Goal: Task Accomplishment & Management: Manage account settings

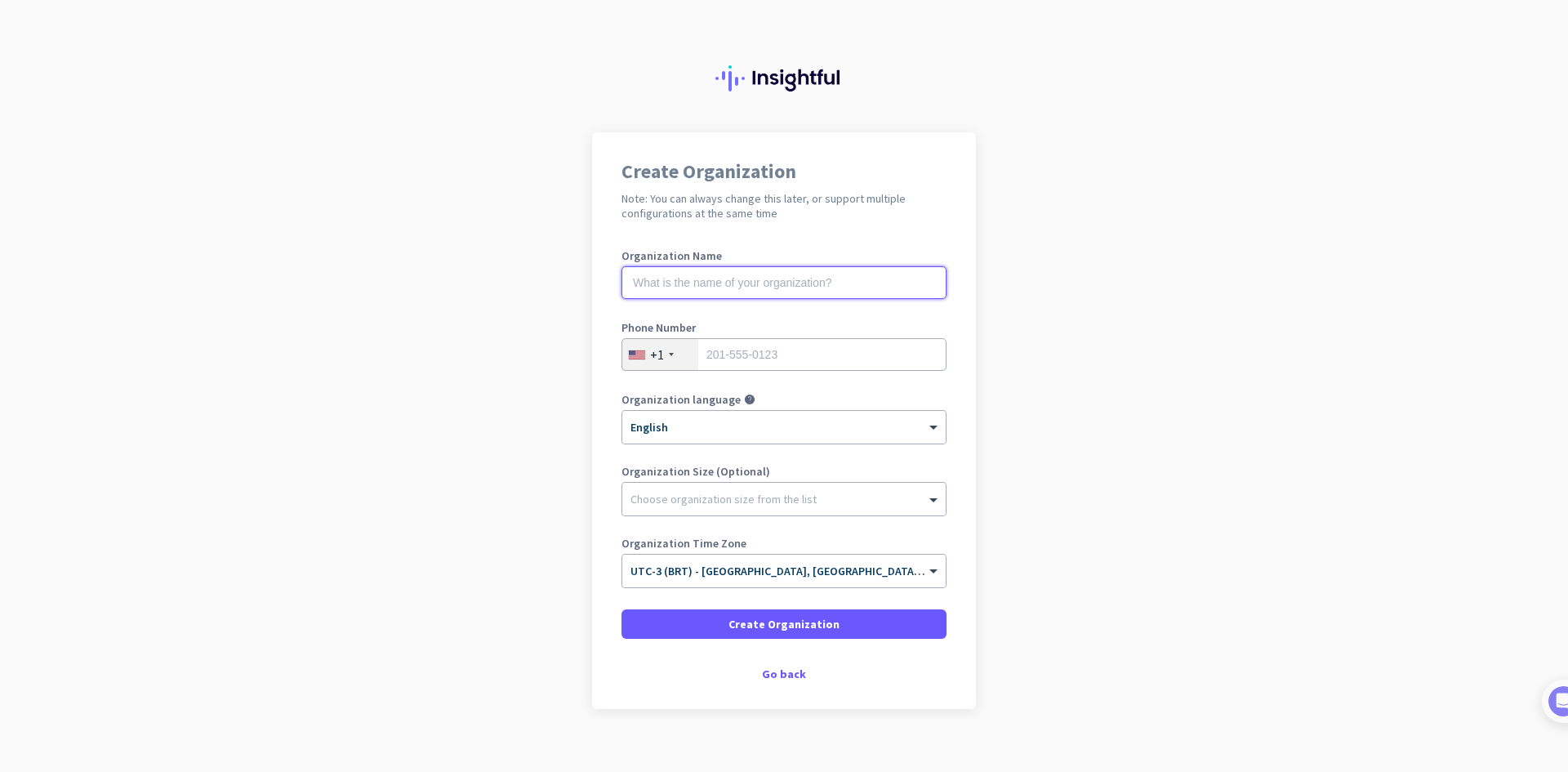
click at [805, 292] on input "text" at bounding box center [784, 283] width 325 height 33
type input "snx"
click at [669, 354] on div at bounding box center [672, 355] width 5 height 3
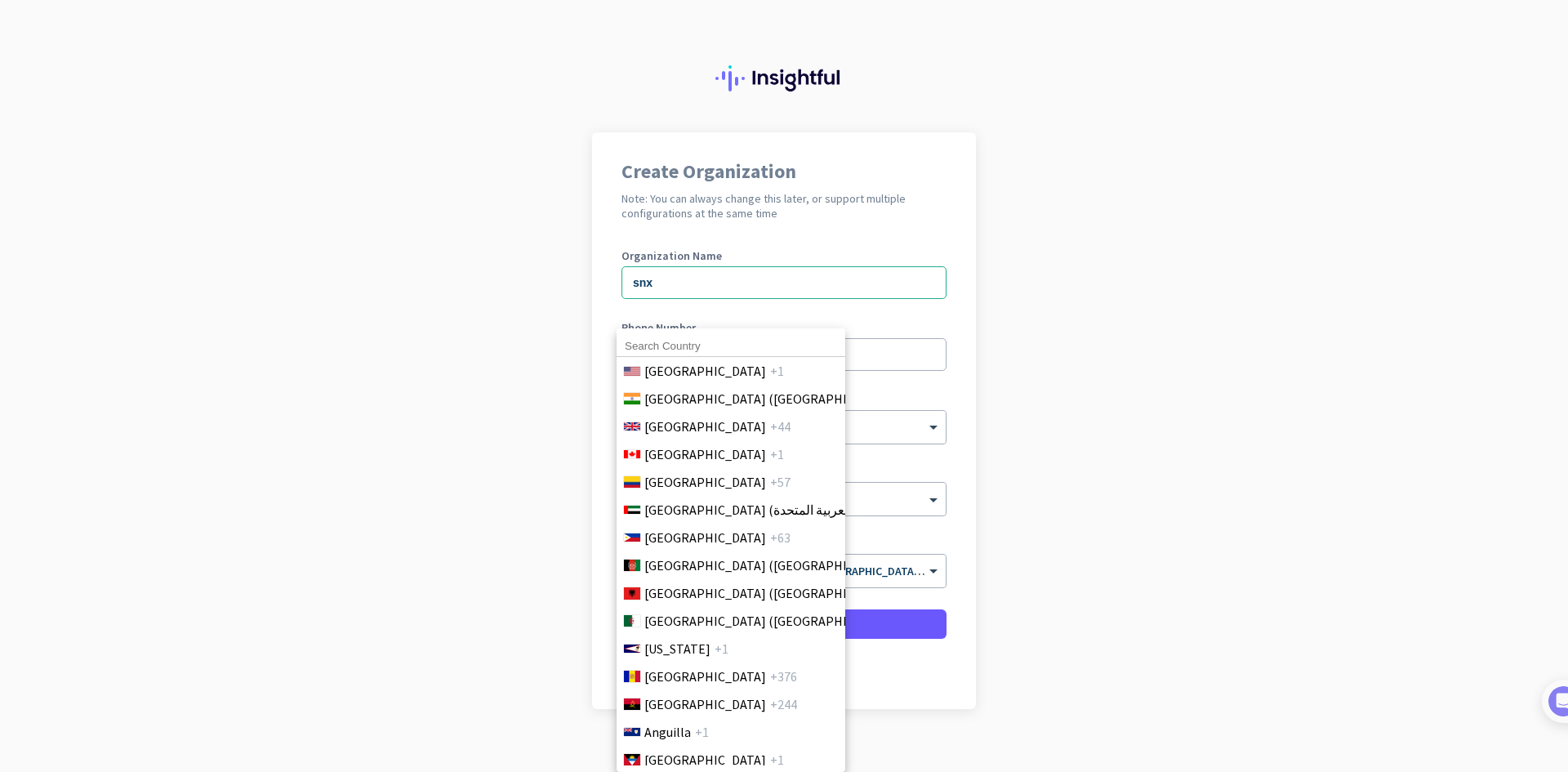
click at [707, 347] on input at bounding box center [731, 346] width 228 height 21
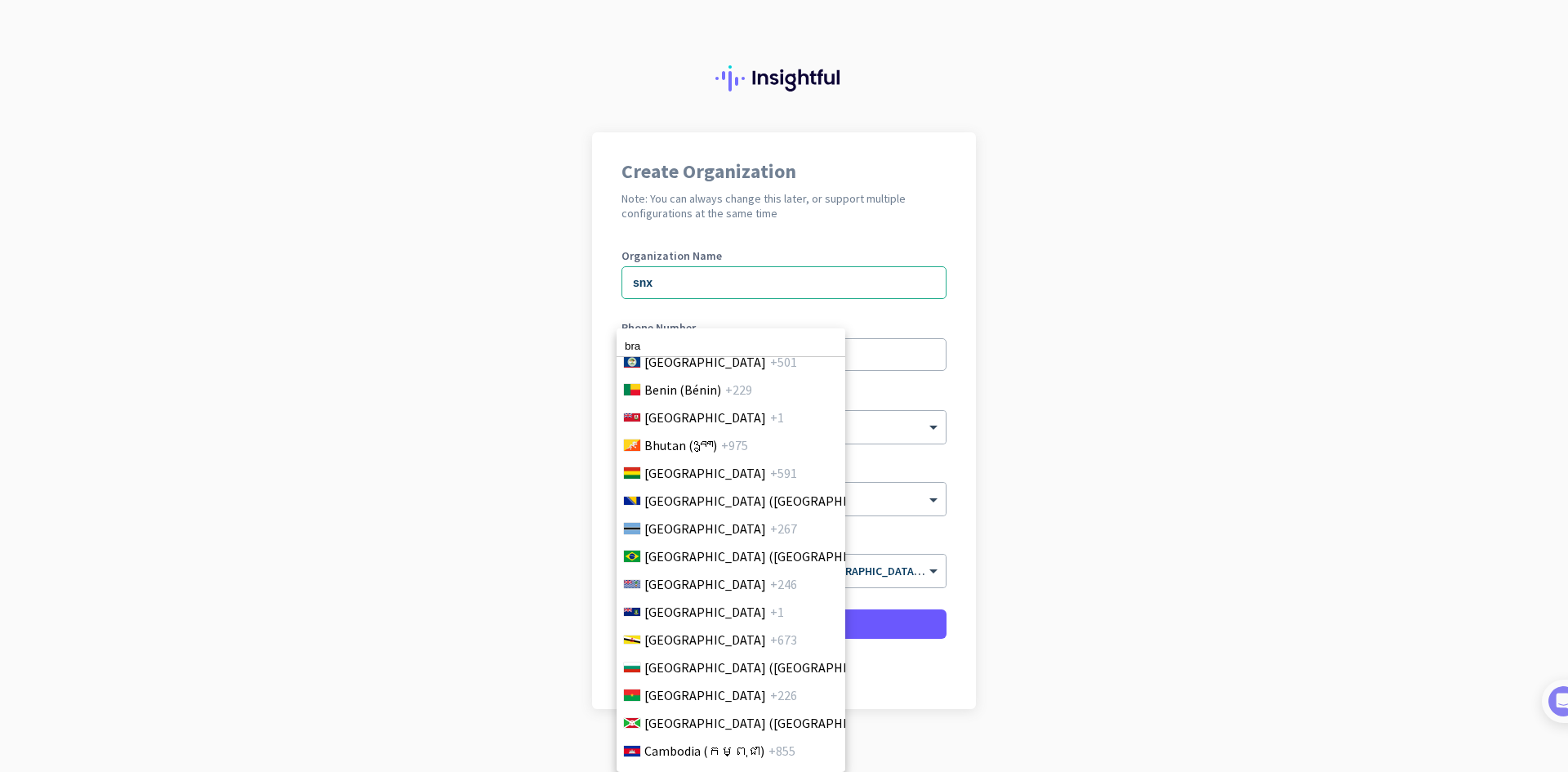
scroll to position [760, 0]
type input "bra"
click at [903, 562] on span "+55" at bounding box center [914, 554] width 21 height 20
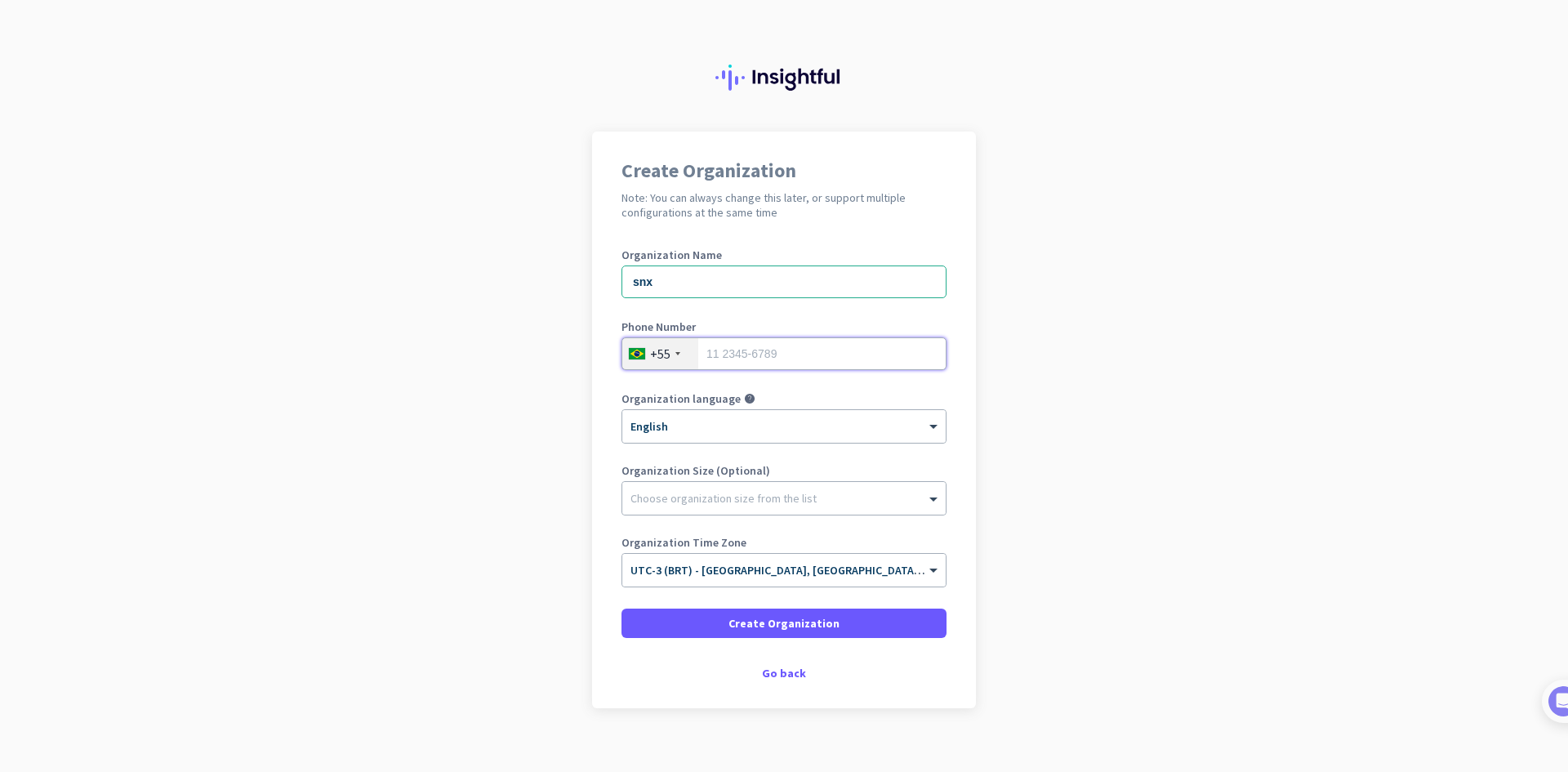
scroll to position [0, 0]
type input "32984510480"
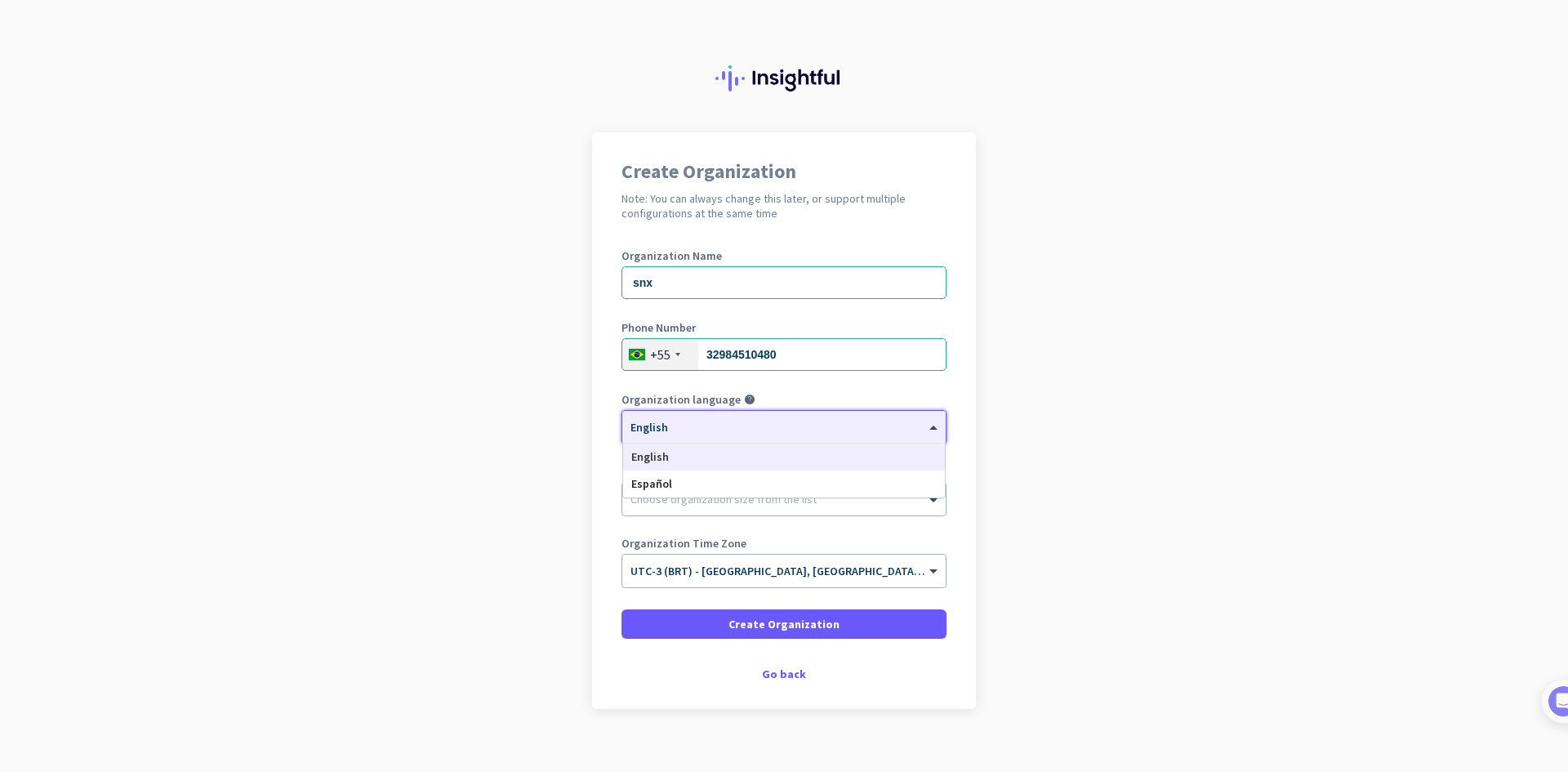
click at [751, 420] on div at bounding box center [784, 422] width 324 height 14
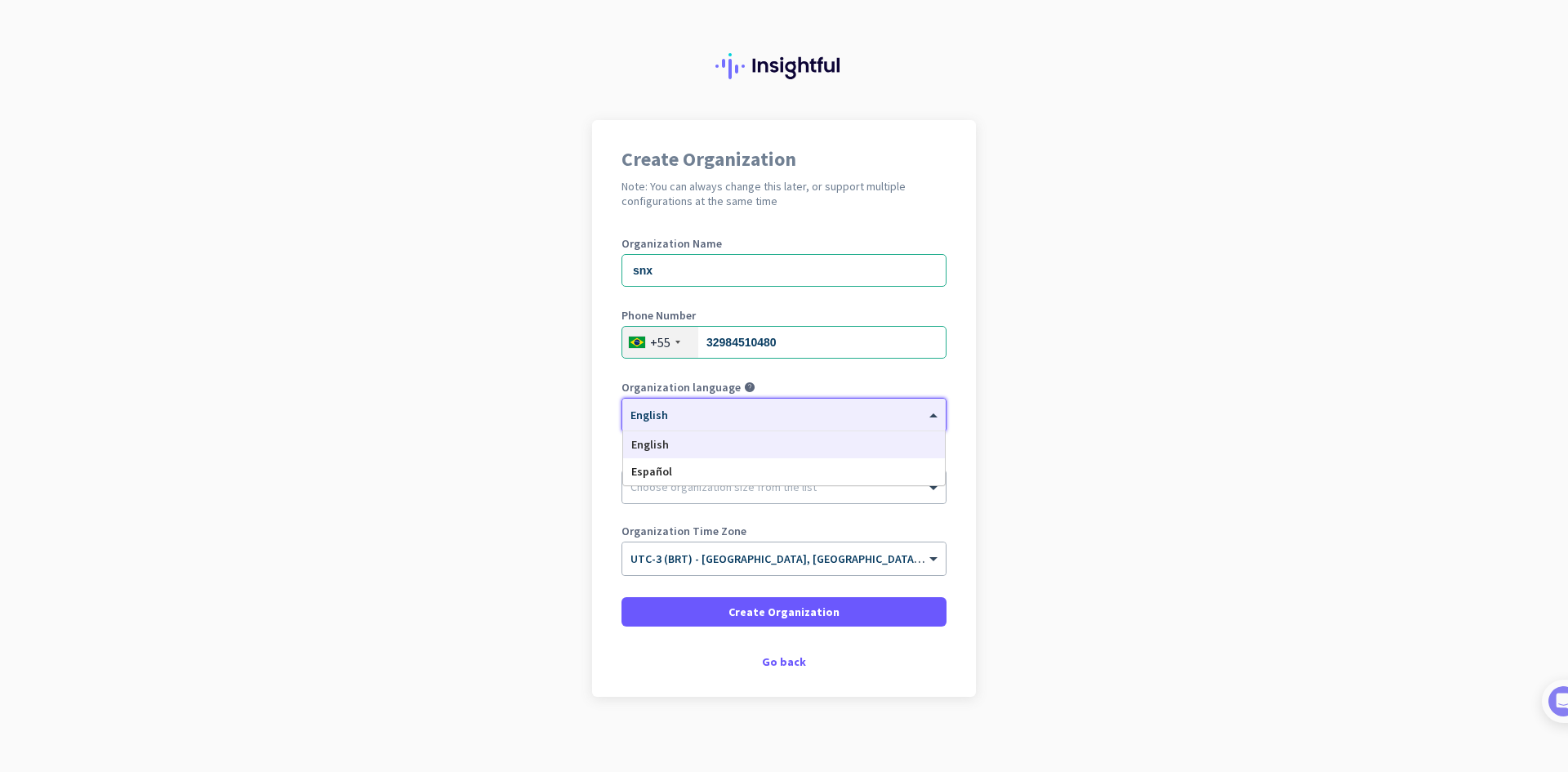
scroll to position [19, 0]
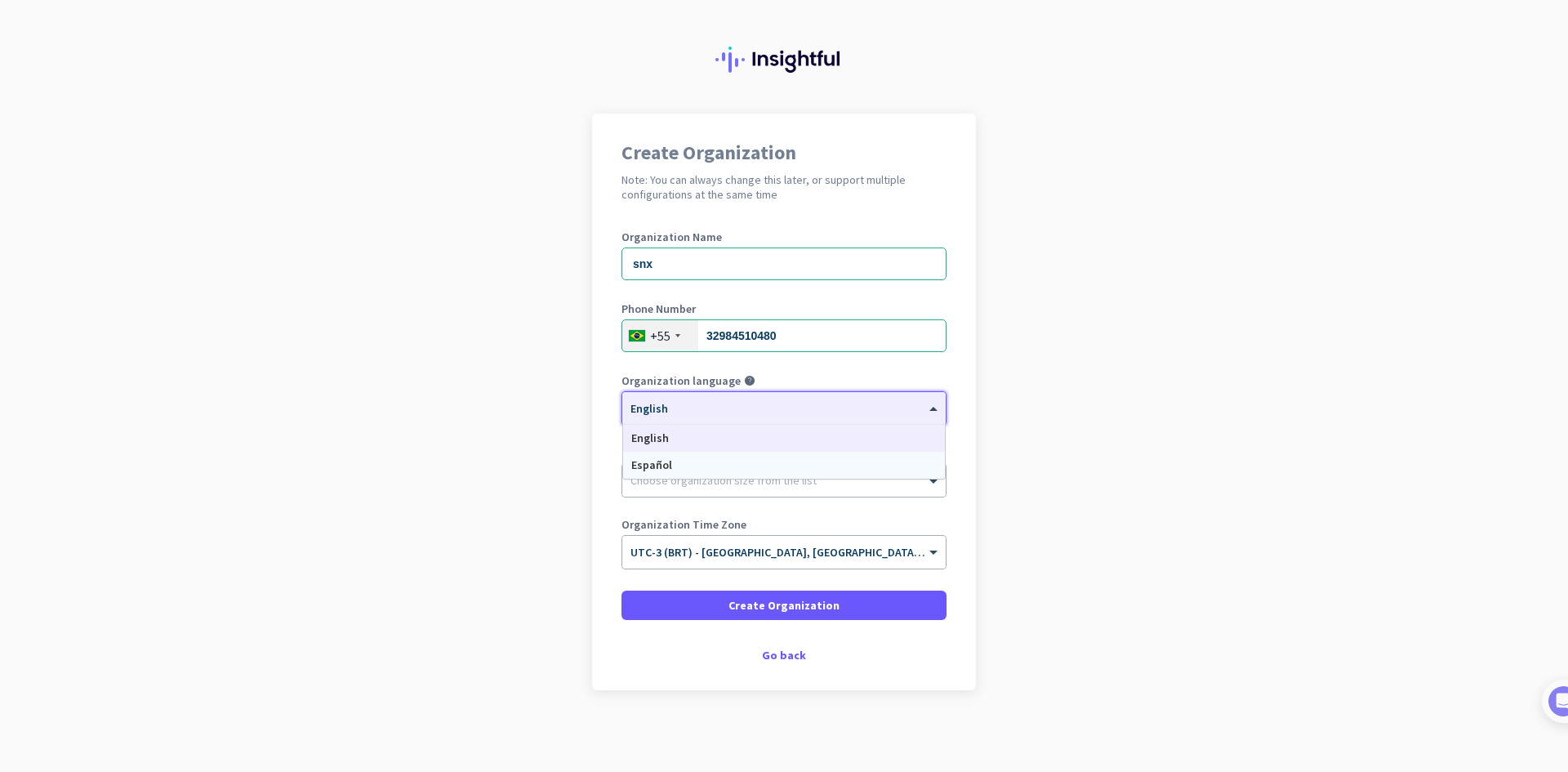
click at [772, 453] on div "Español" at bounding box center [784, 465] width 322 height 27
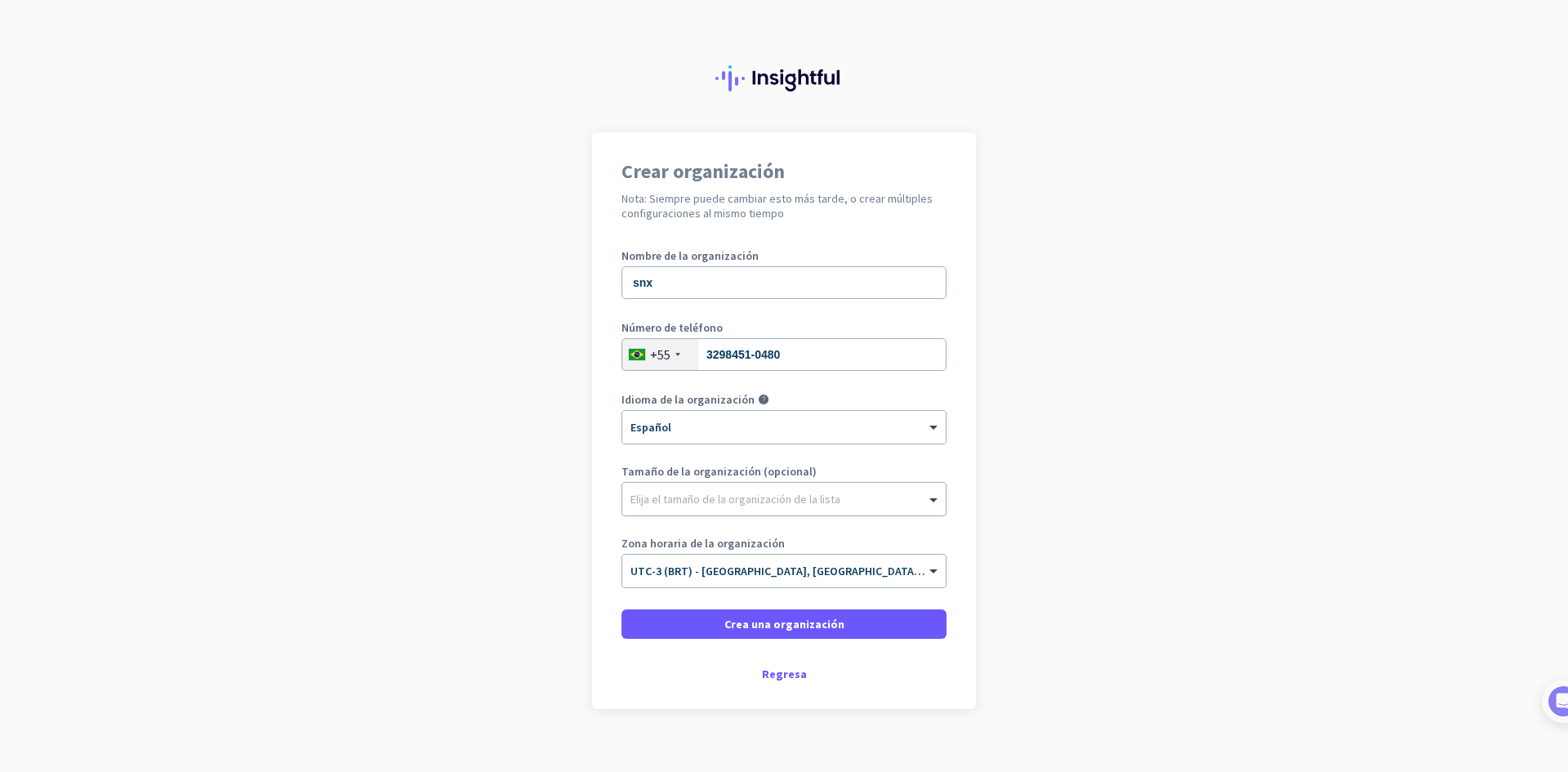
click at [764, 485] on div "Elija el tamaño de la organización de la lista" at bounding box center [784, 499] width 324 height 33
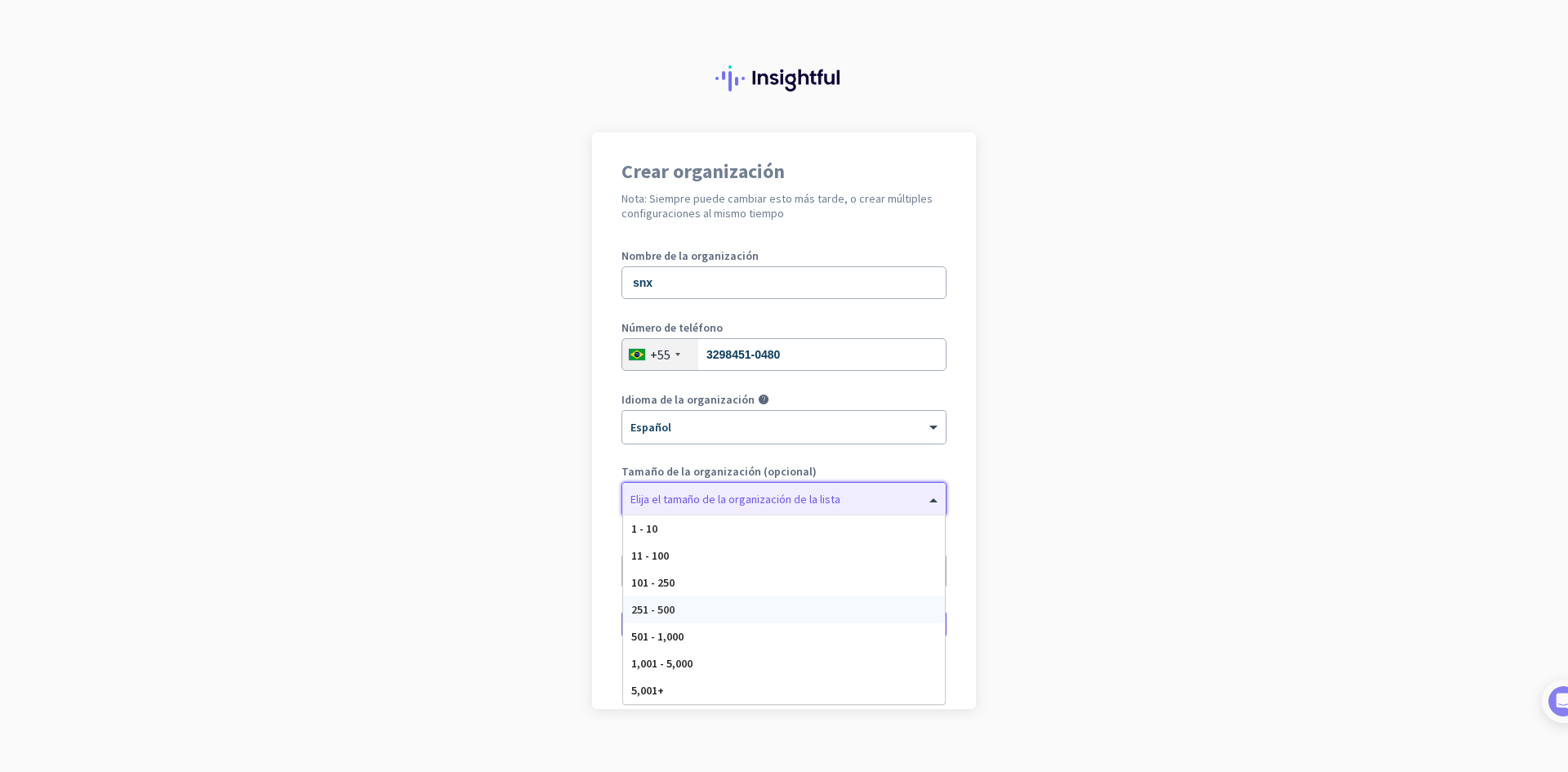
click at [728, 607] on div "251 - 500" at bounding box center [784, 609] width 322 height 27
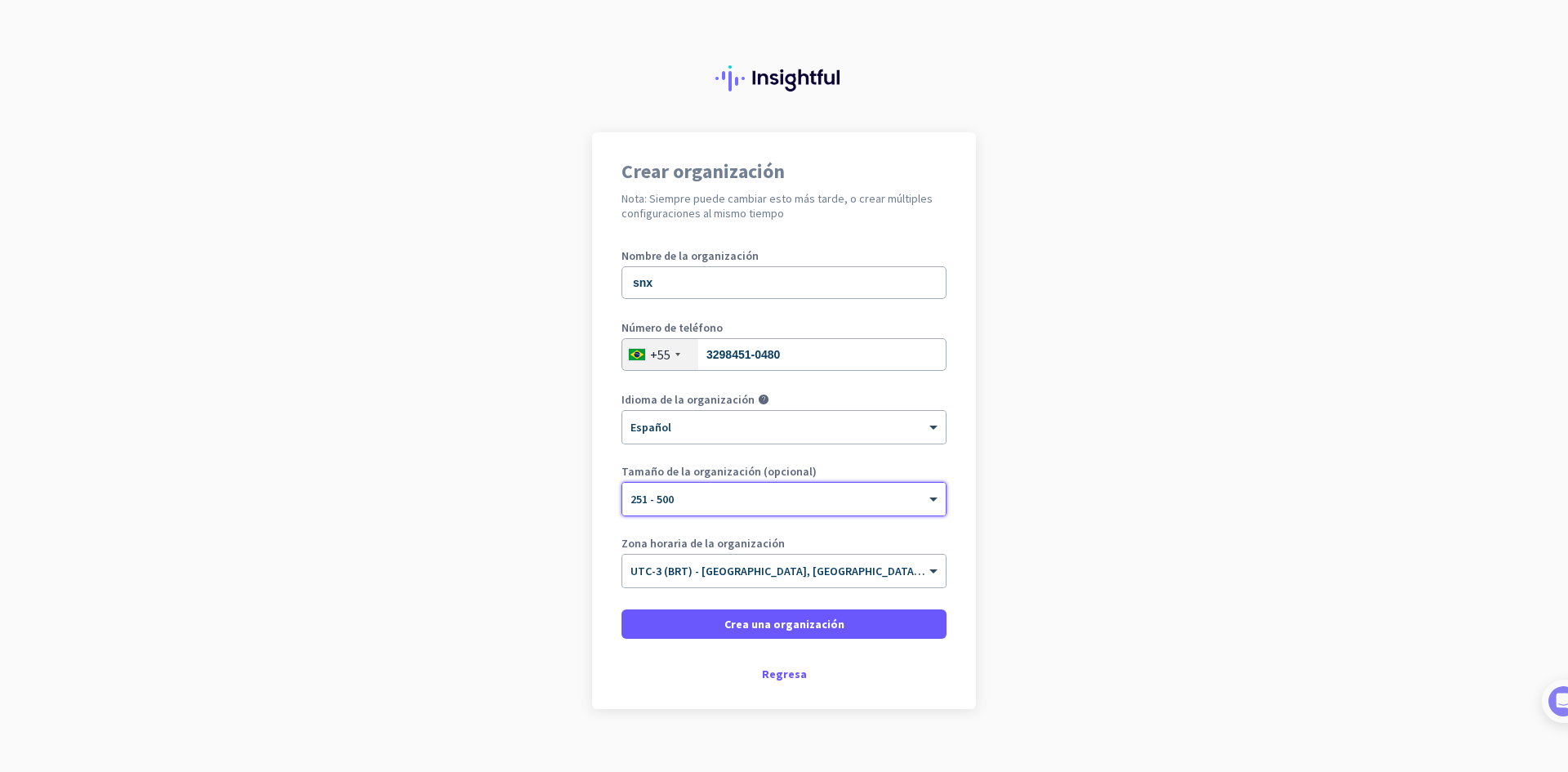
click at [764, 500] on div at bounding box center [784, 494] width 324 height 14
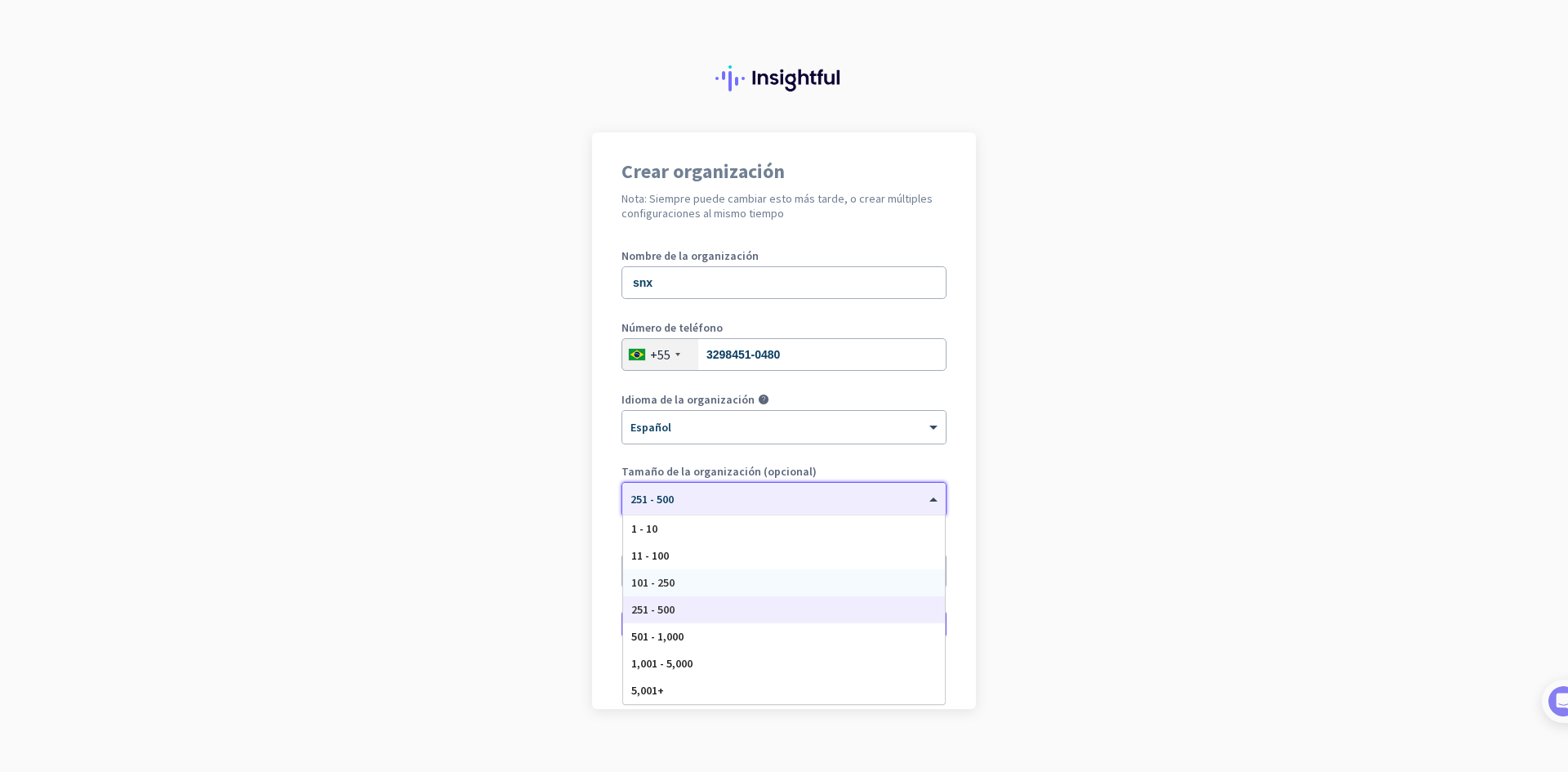
click at [708, 587] on div "101 - 250" at bounding box center [784, 582] width 322 height 27
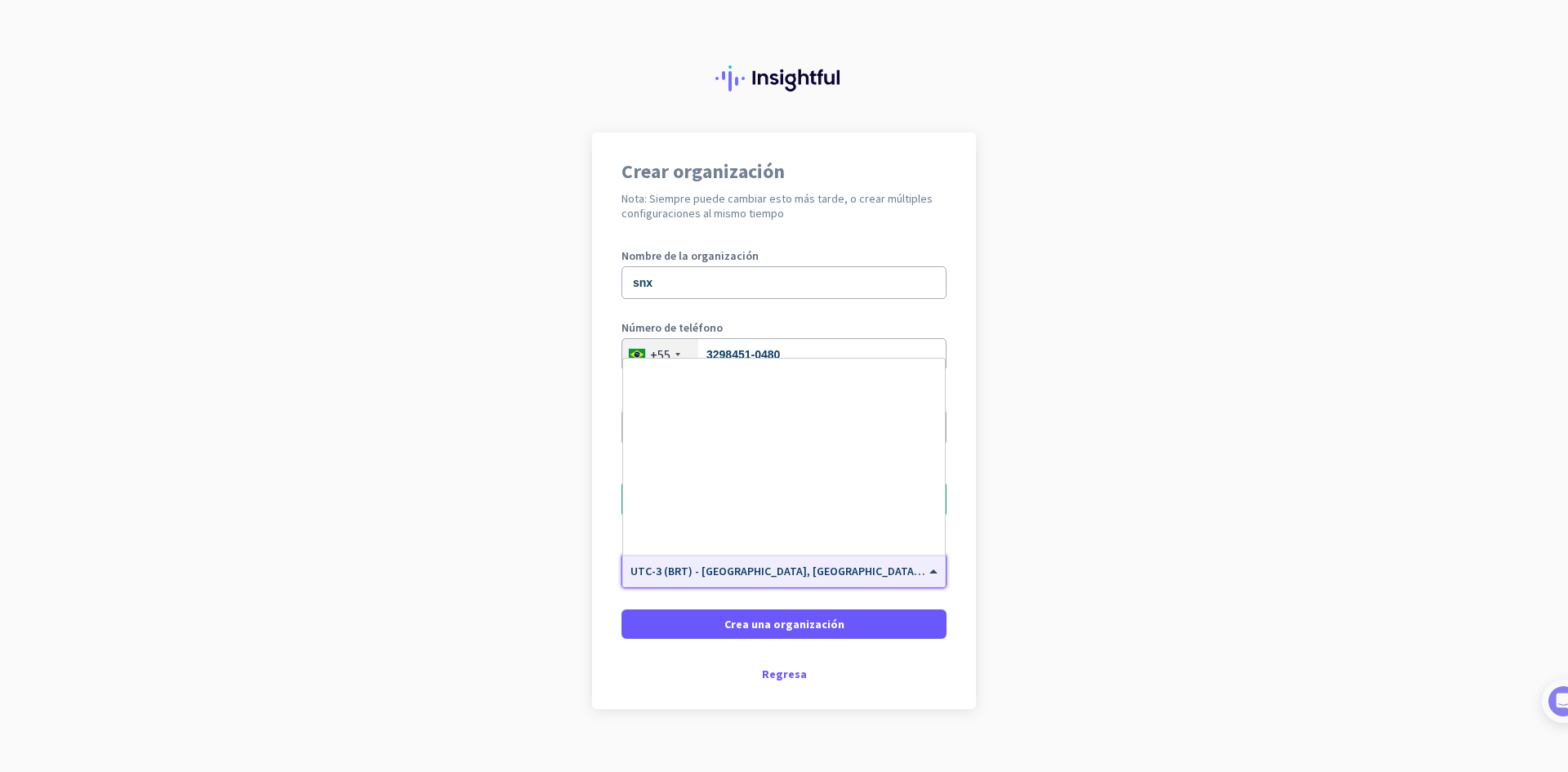
click at [872, 578] on div "× UTC-3 (BRT) - [GEOGRAPHIC_DATA], [GEOGRAPHIC_DATA], [GEOGRAPHIC_DATA], [GEOGR…" at bounding box center [784, 571] width 324 height 33
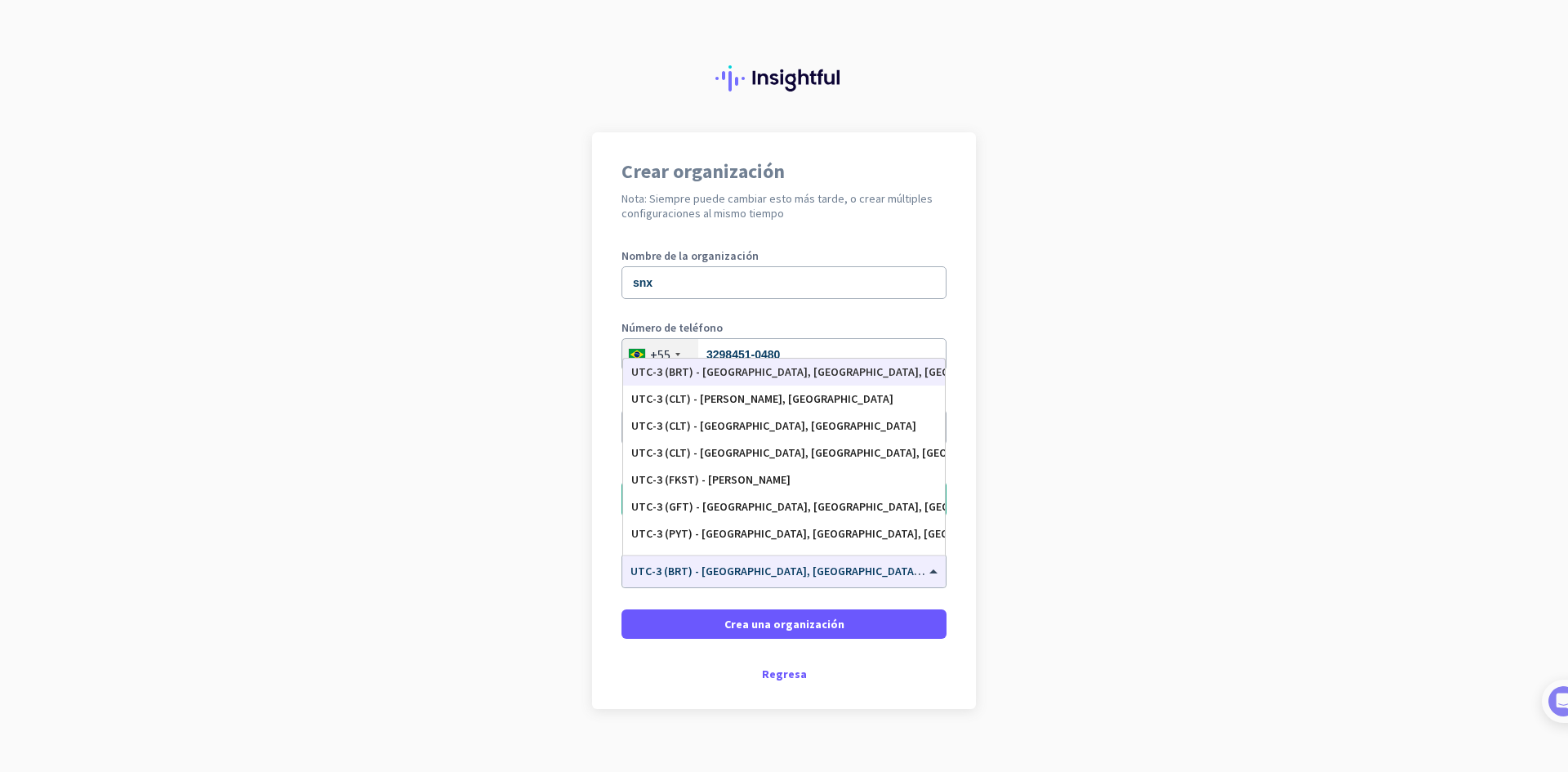
click at [1018, 579] on app-onboarding-organization "Crear organización Nota: Siempre puede cambiar esto más tarde, o crear múltiple…" at bounding box center [784, 461] width 1568 height 659
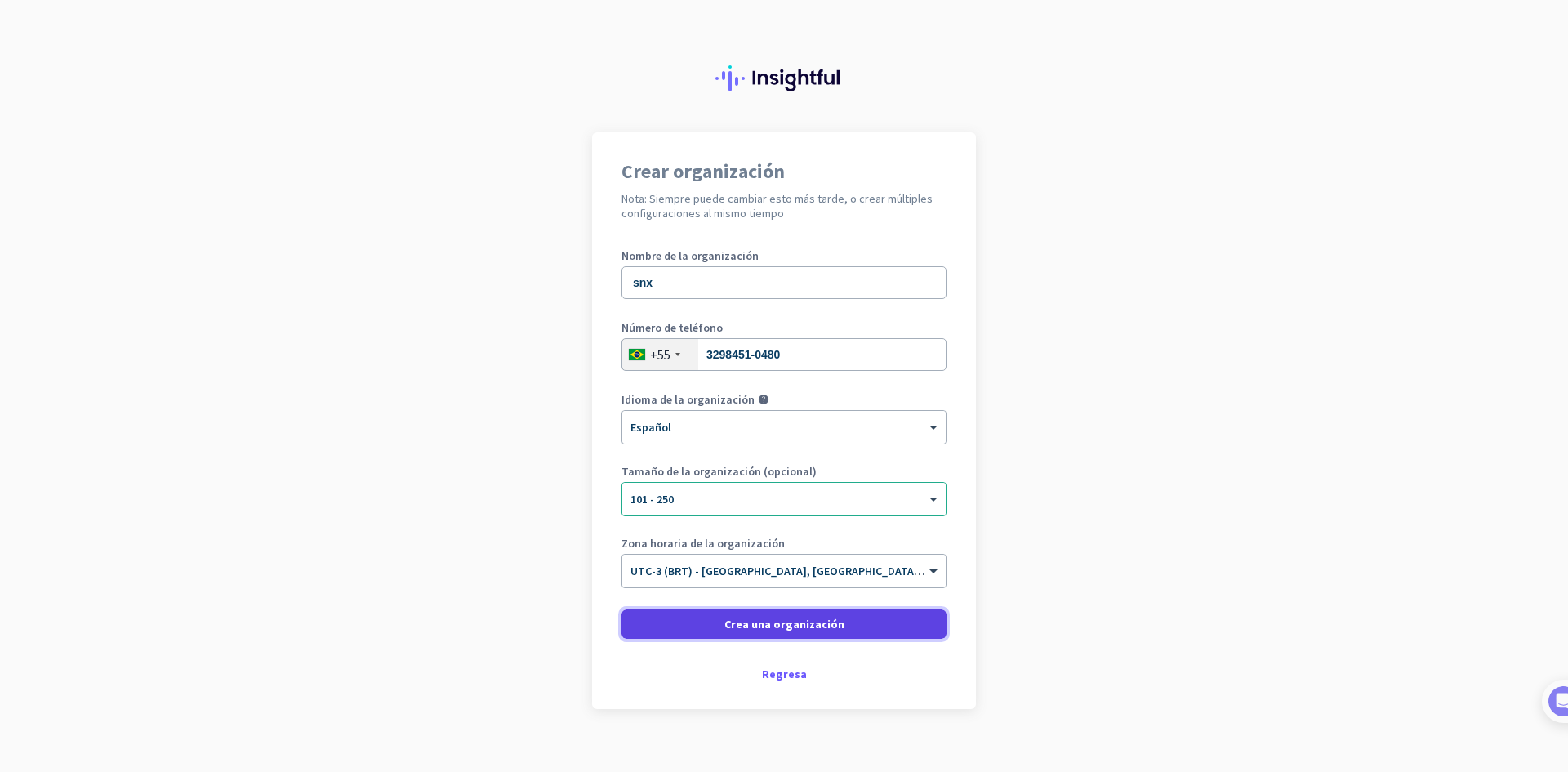
click at [848, 632] on span at bounding box center [784, 624] width 325 height 40
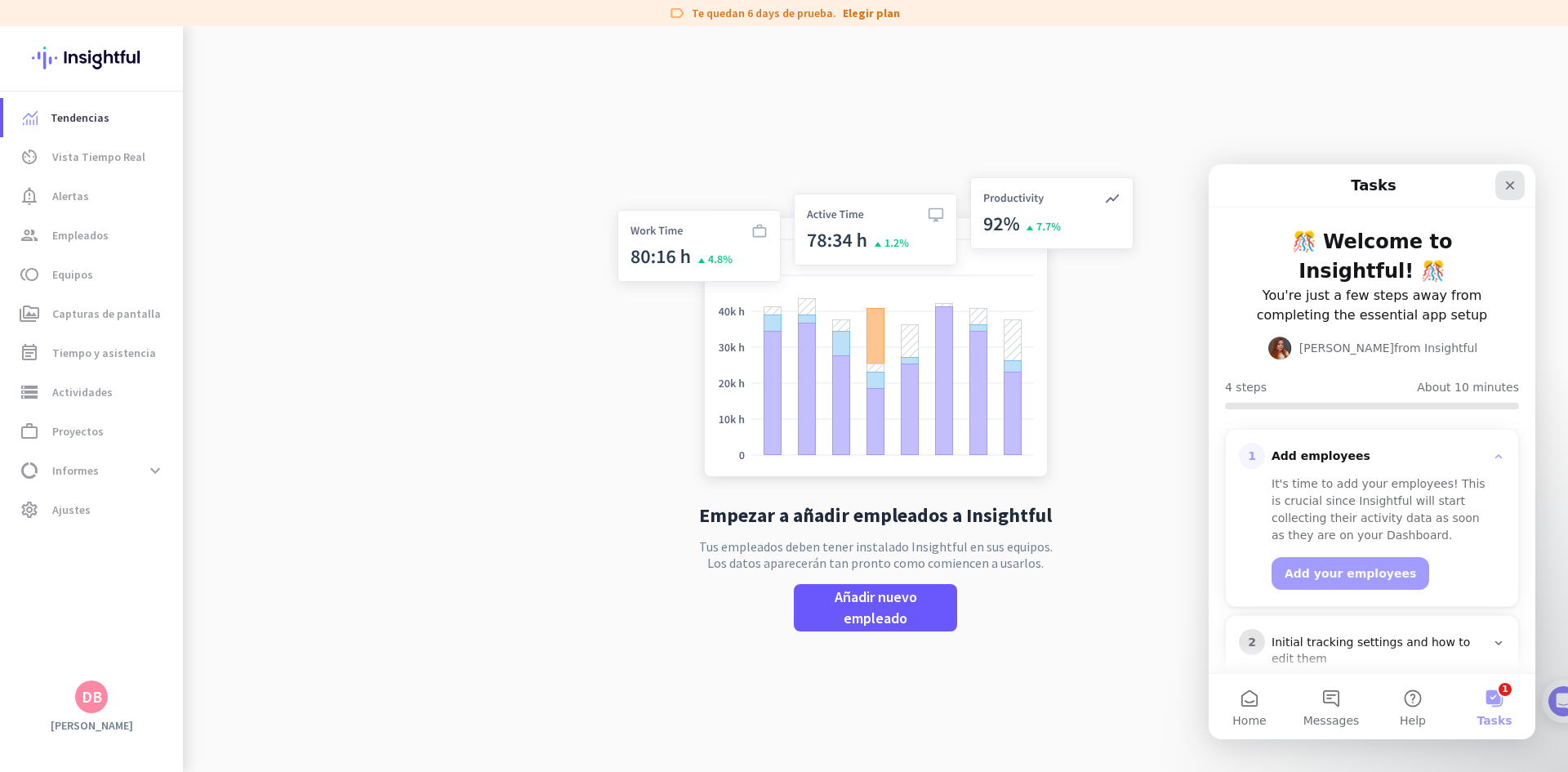
click at [1504, 190] on icon "Close" at bounding box center [1510, 185] width 13 height 13
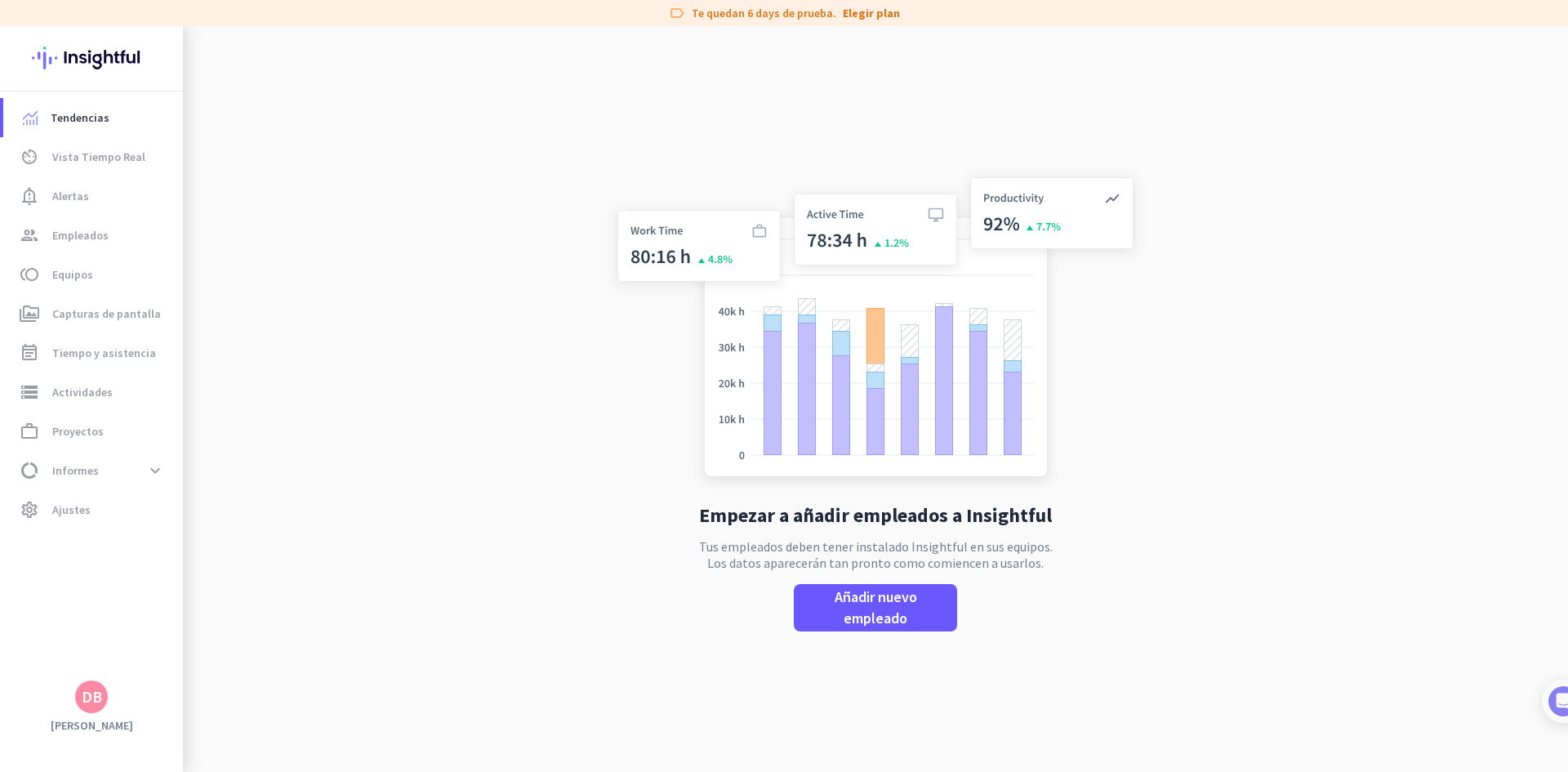
click at [98, 693] on div "DB" at bounding box center [92, 696] width 21 height 16
click at [121, 297] on div at bounding box center [784, 386] width 1568 height 772
click at [123, 312] on span "Capturas de pantalla" at bounding box center [106, 313] width 108 height 20
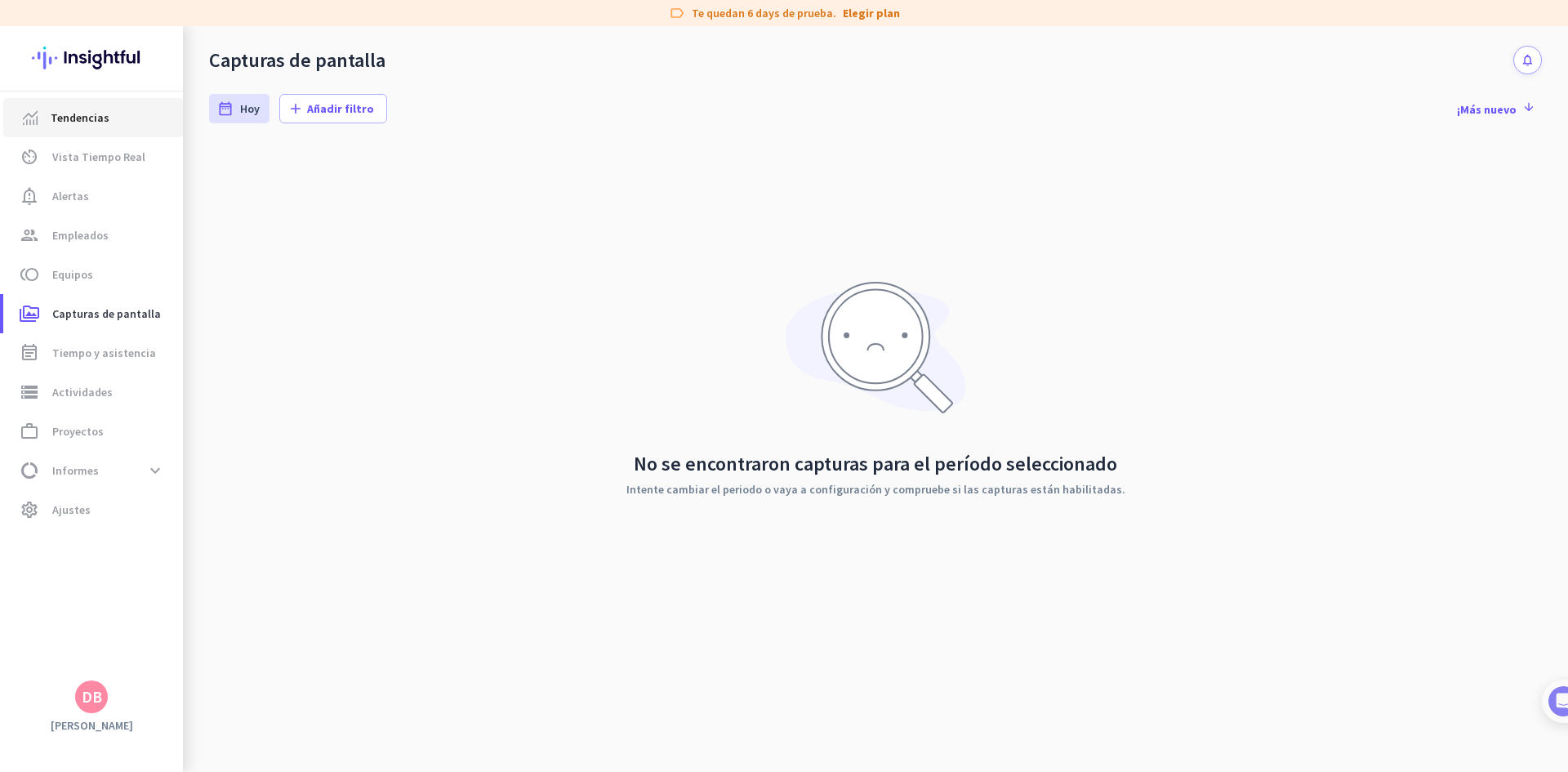
click at [149, 123] on span "Tendencias" at bounding box center [93, 118] width 154 height 20
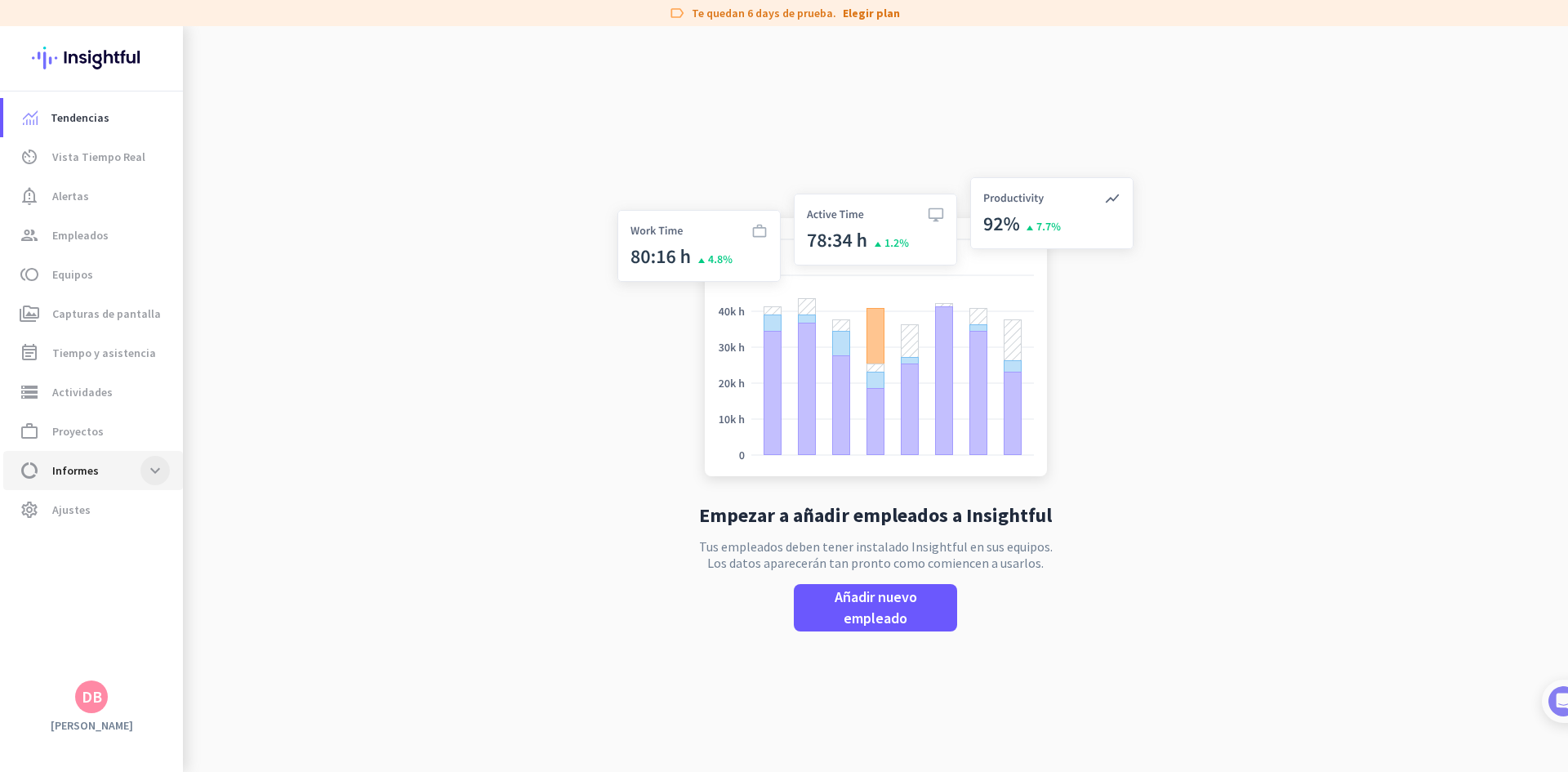
click at [144, 466] on span at bounding box center [155, 471] width 29 height 29
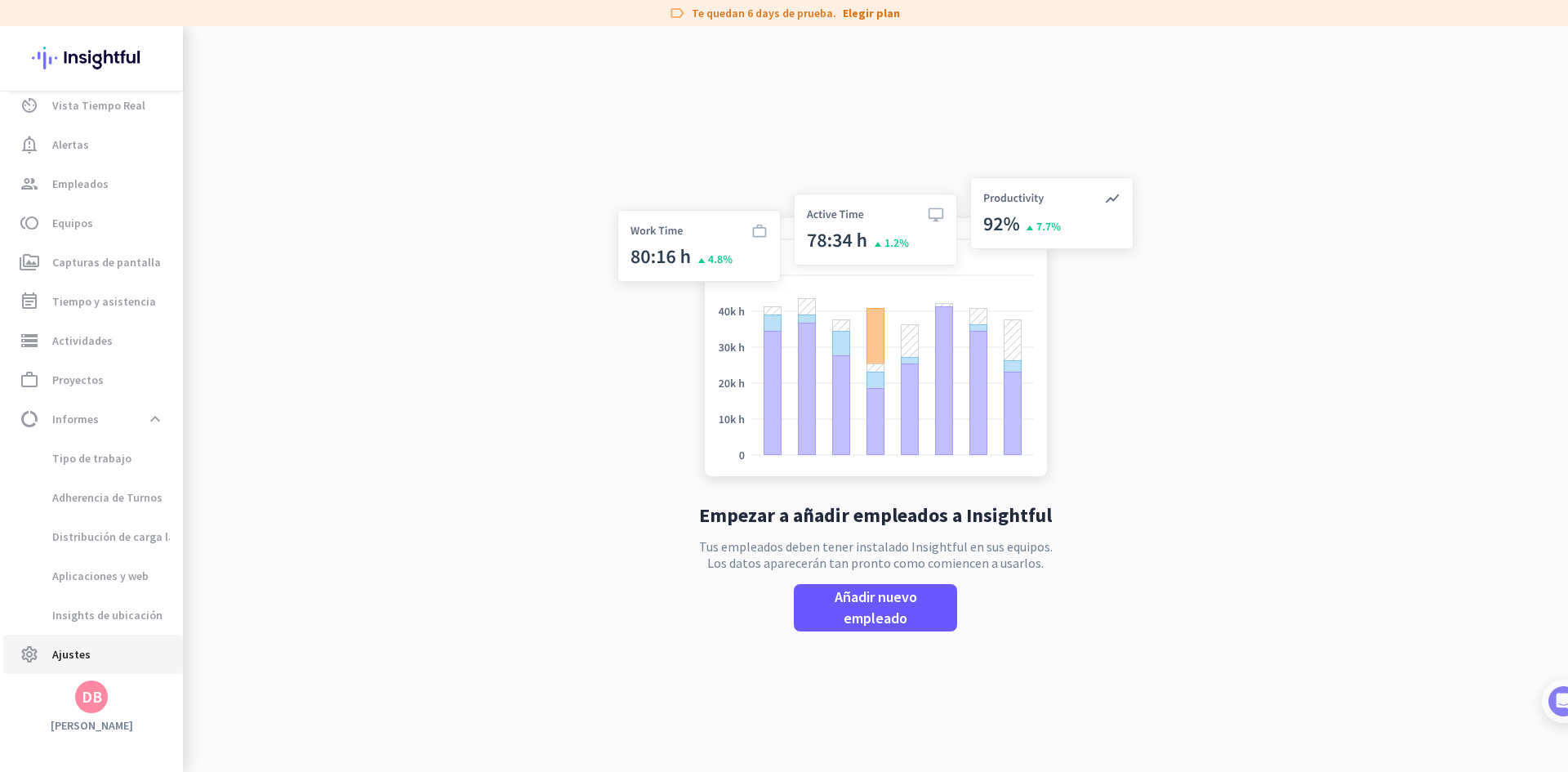
click at [91, 645] on span "settings Ajustes" at bounding box center [93, 653] width 154 height 20
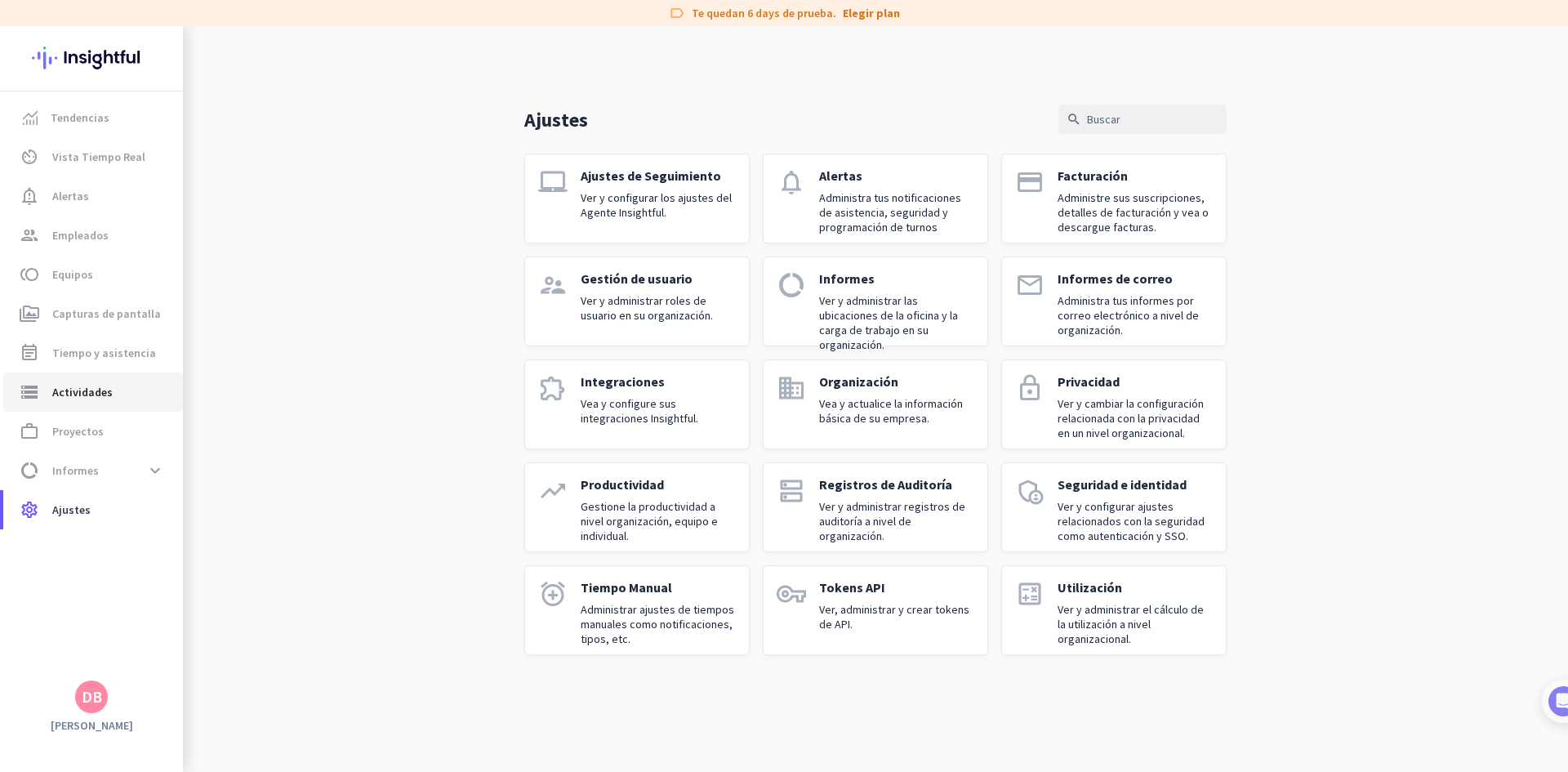
click at [143, 393] on span "storage Actividades" at bounding box center [93, 392] width 154 height 20
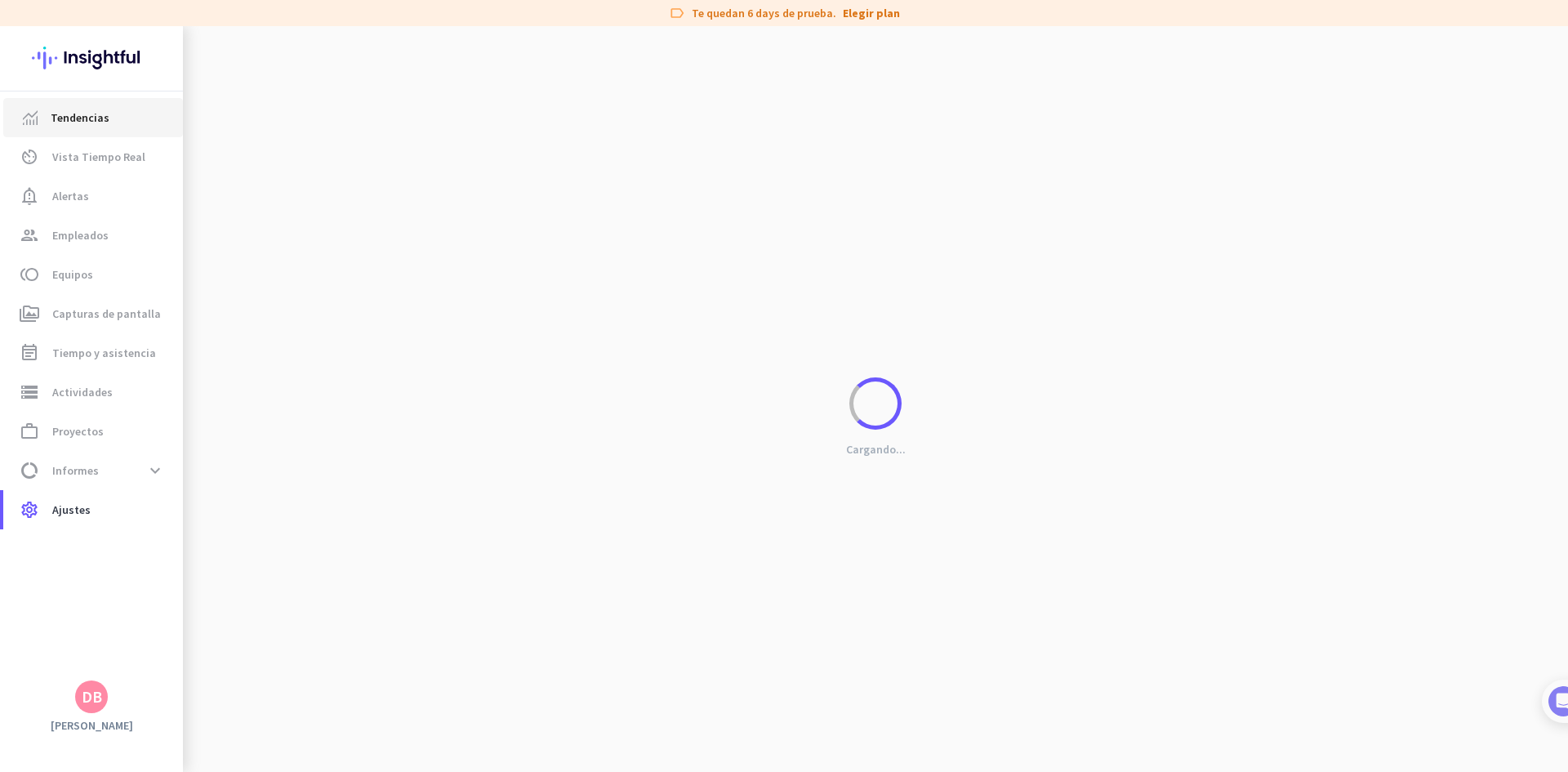
click at [110, 125] on span "Tendencias" at bounding box center [93, 118] width 154 height 20
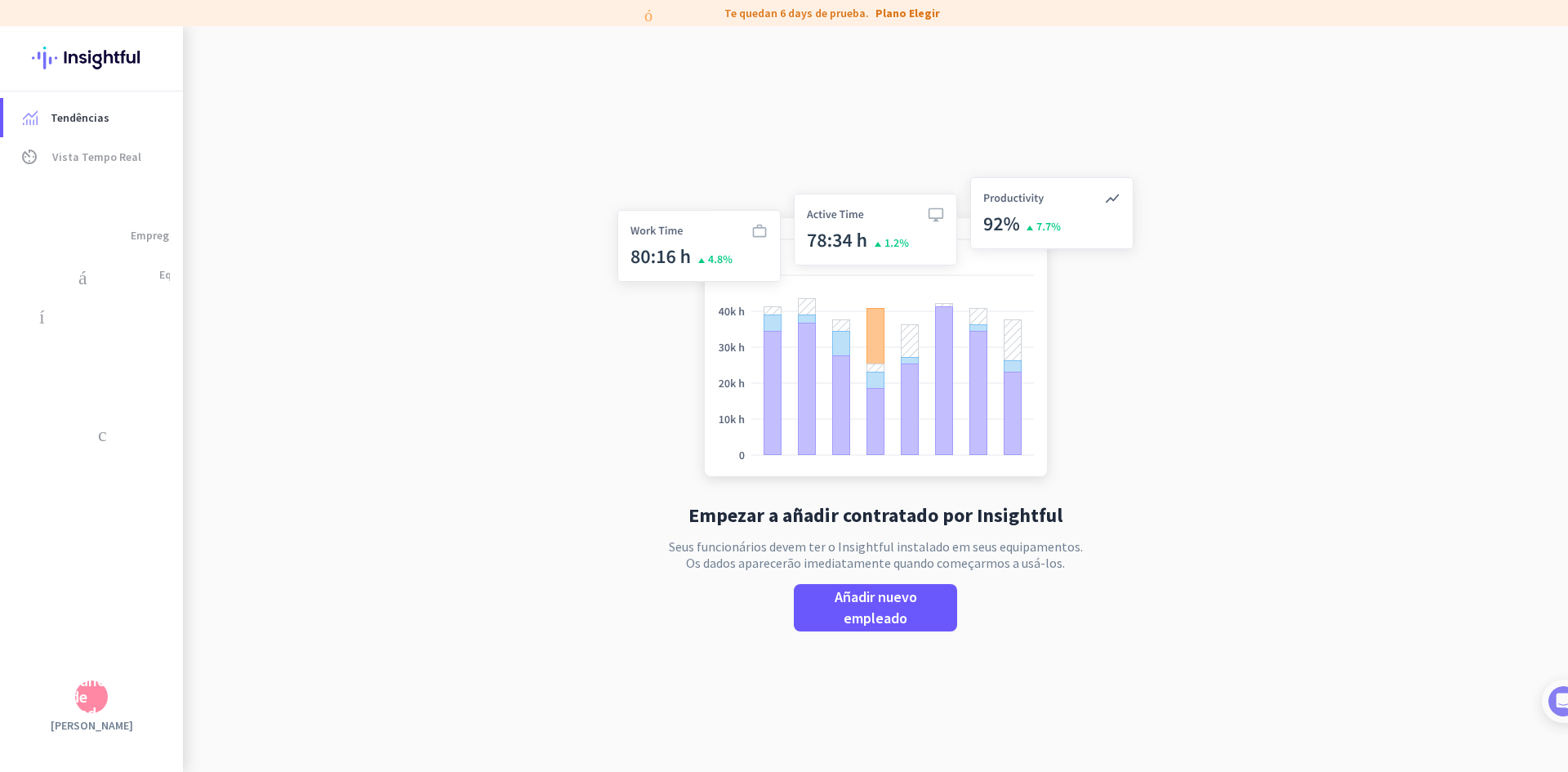
click at [978, 555] on font "Os dados aparecerão imediatamente quando começarmos a usá-los." at bounding box center [875, 562] width 379 height 16
click at [844, 611] on font "Añadir nuevo empleado" at bounding box center [876, 607] width 82 height 40
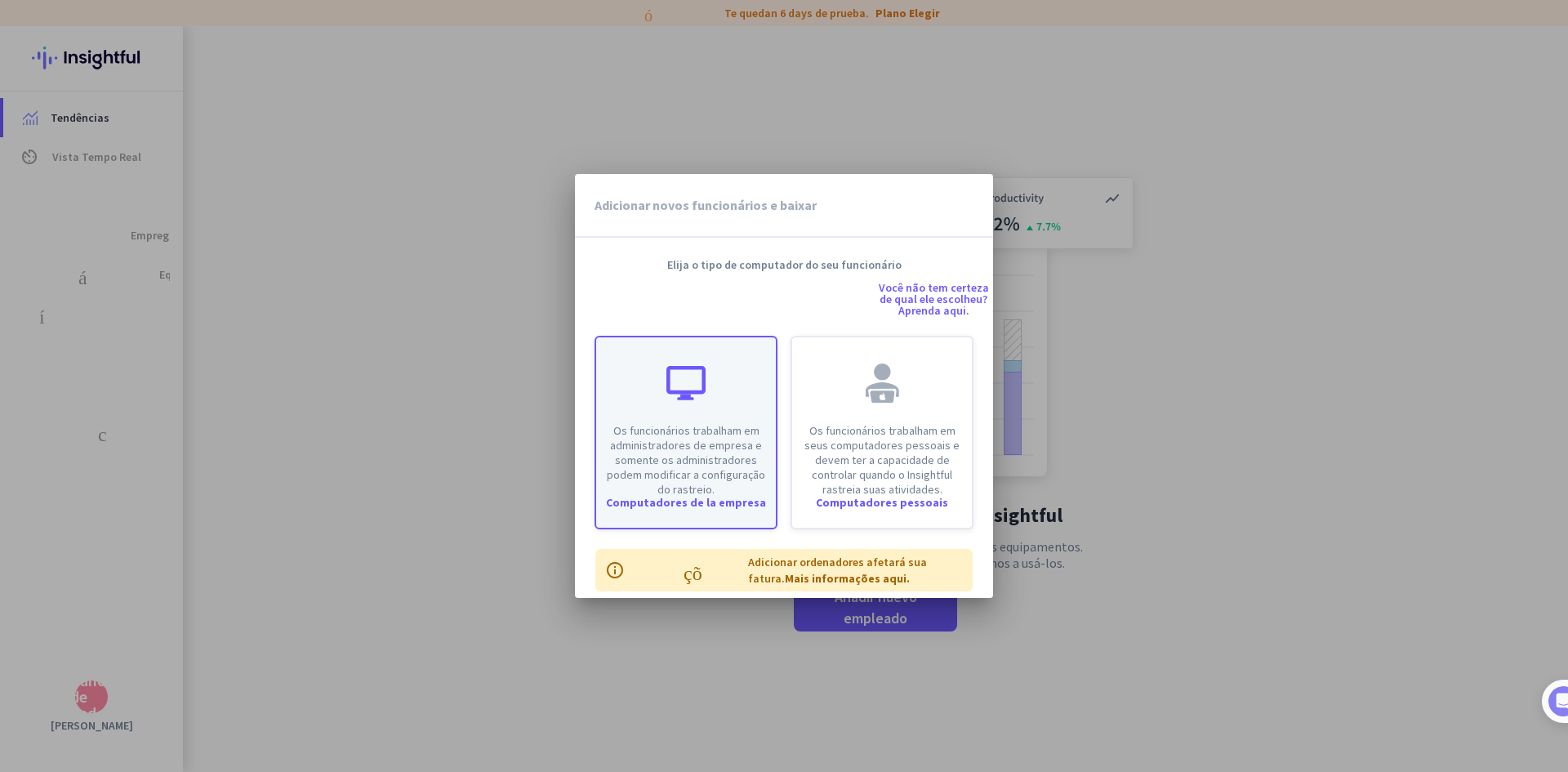
click at [722, 392] on div "Os funcionários trabalham em administradores de empresa e somente os administra…" at bounding box center [685, 416] width 179 height 159
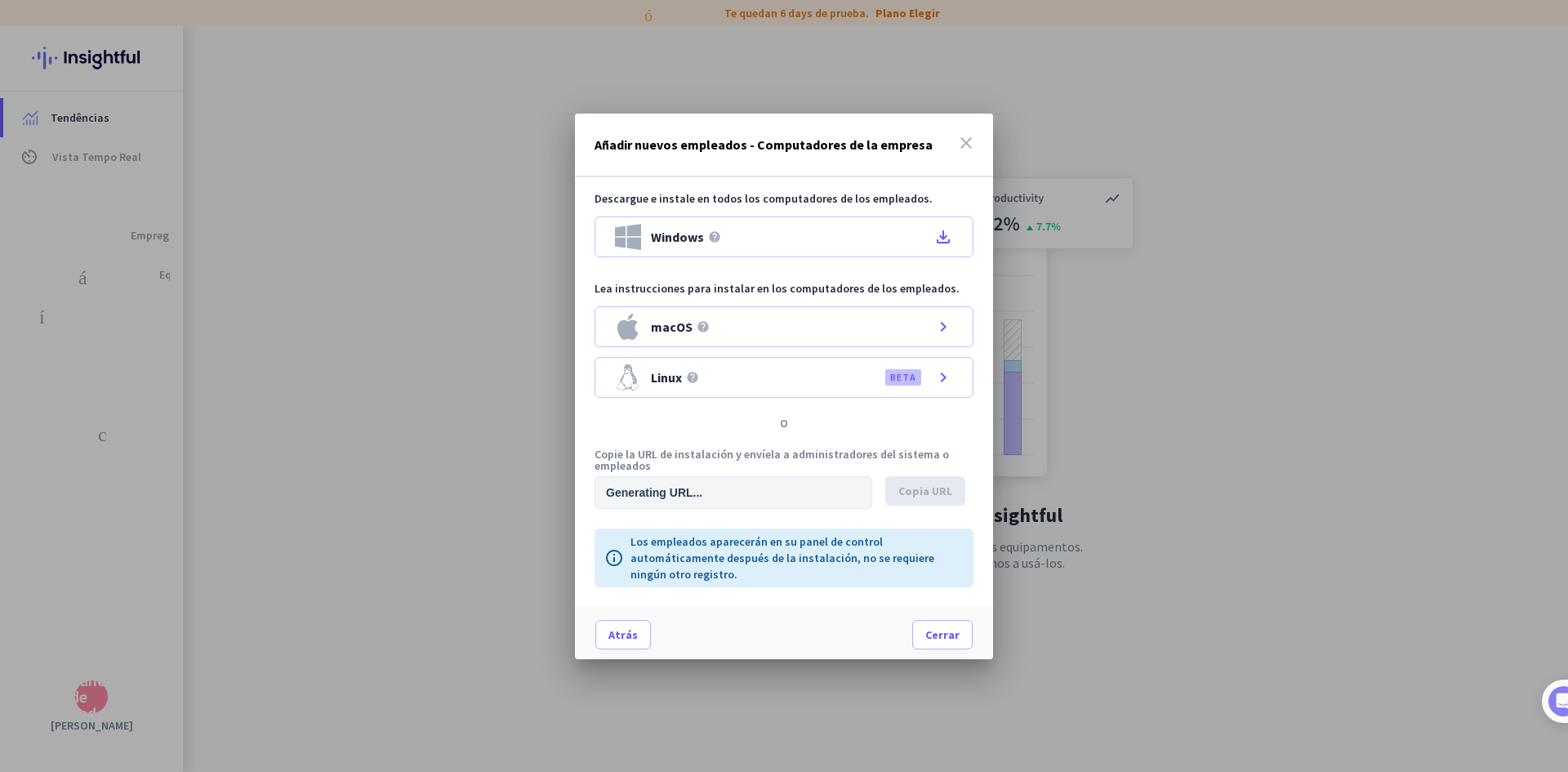
type input "[URL][DOMAIN_NAME]"
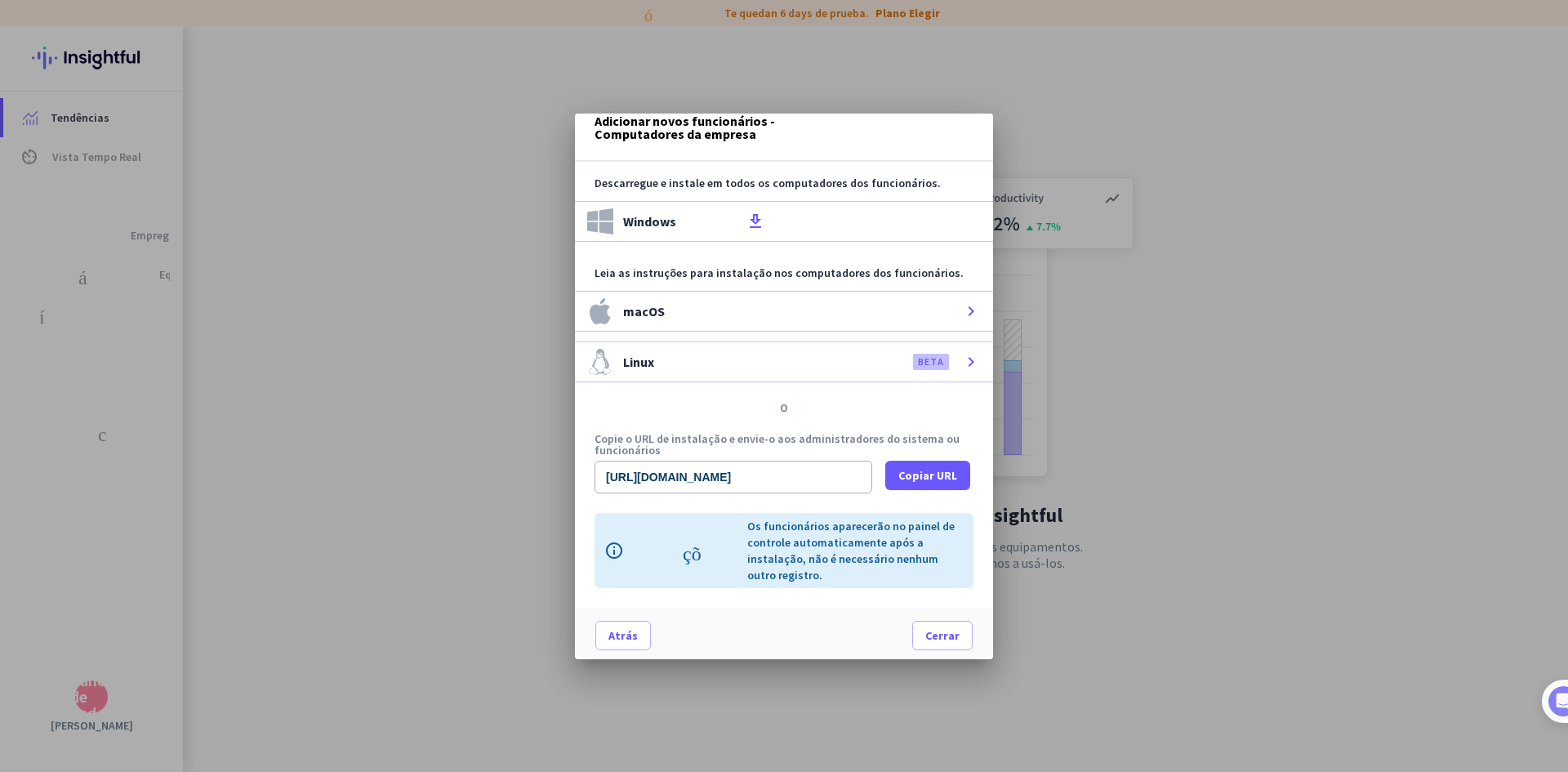
scroll to position [35, 0]
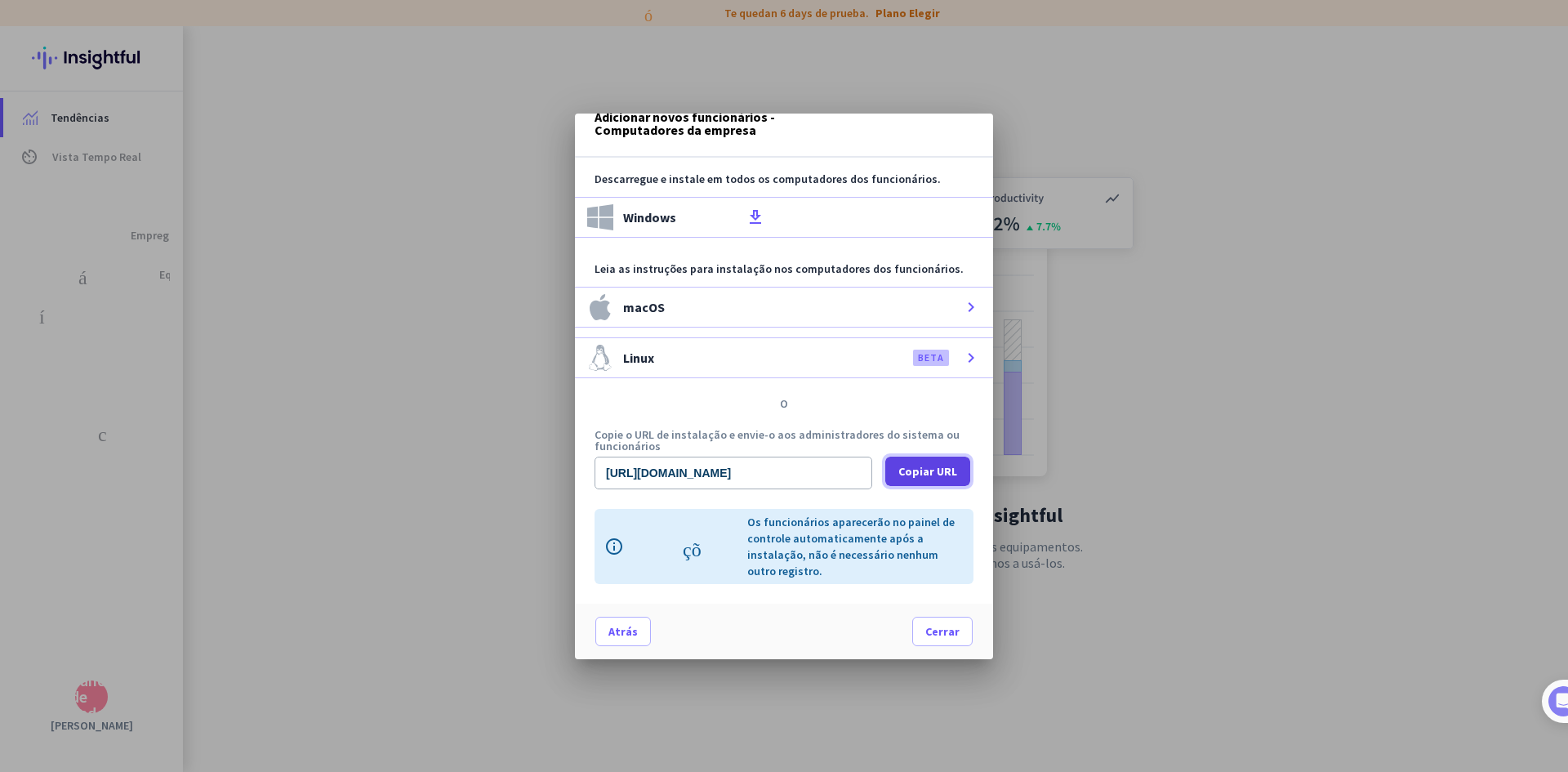
click at [906, 464] on font "Copiar URL" at bounding box center [927, 471] width 58 height 15
click at [90, 514] on div at bounding box center [784, 386] width 1568 height 772
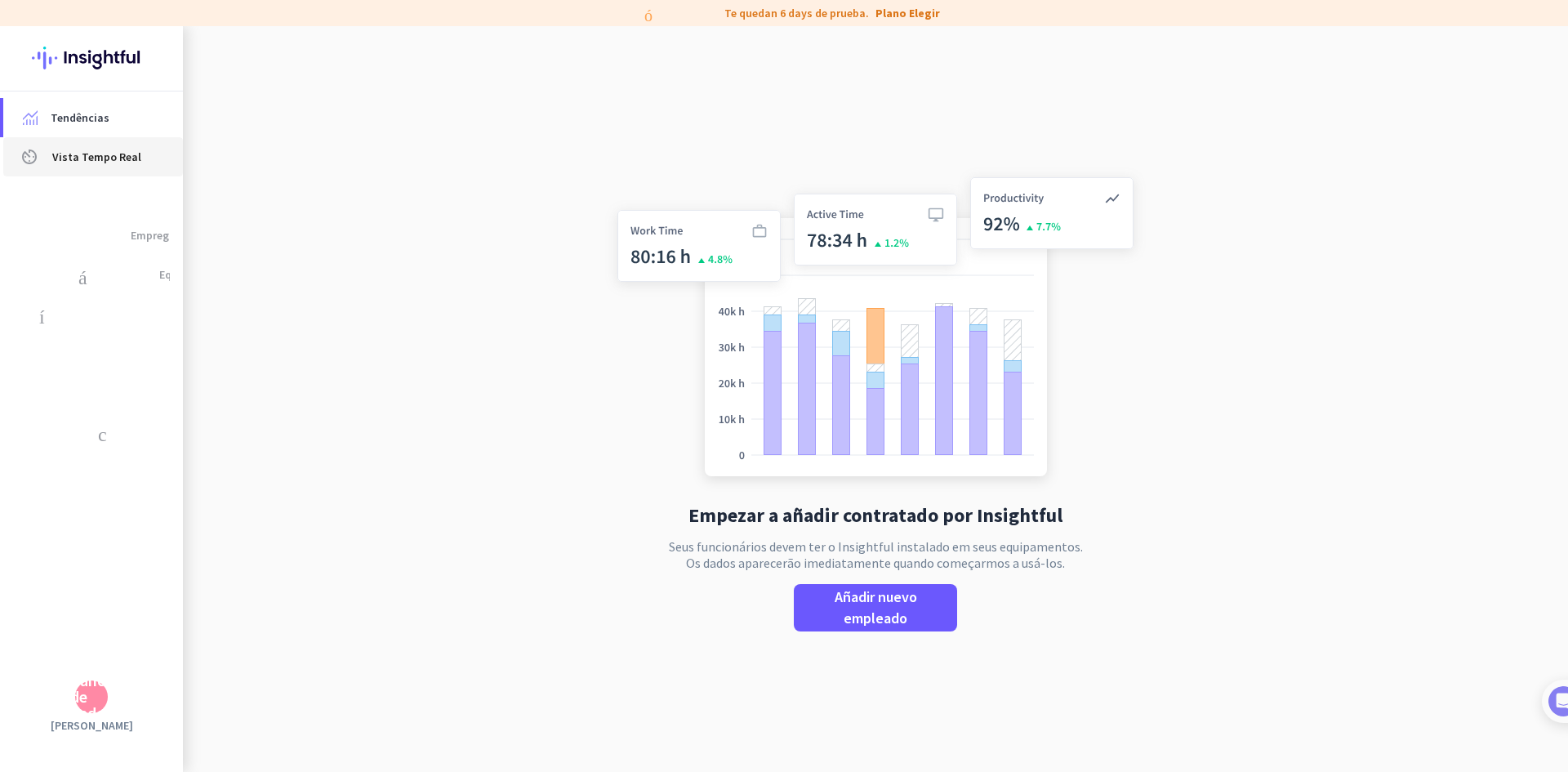
click at [109, 144] on link "av_timer Vista Tempo Real" at bounding box center [93, 157] width 179 height 40
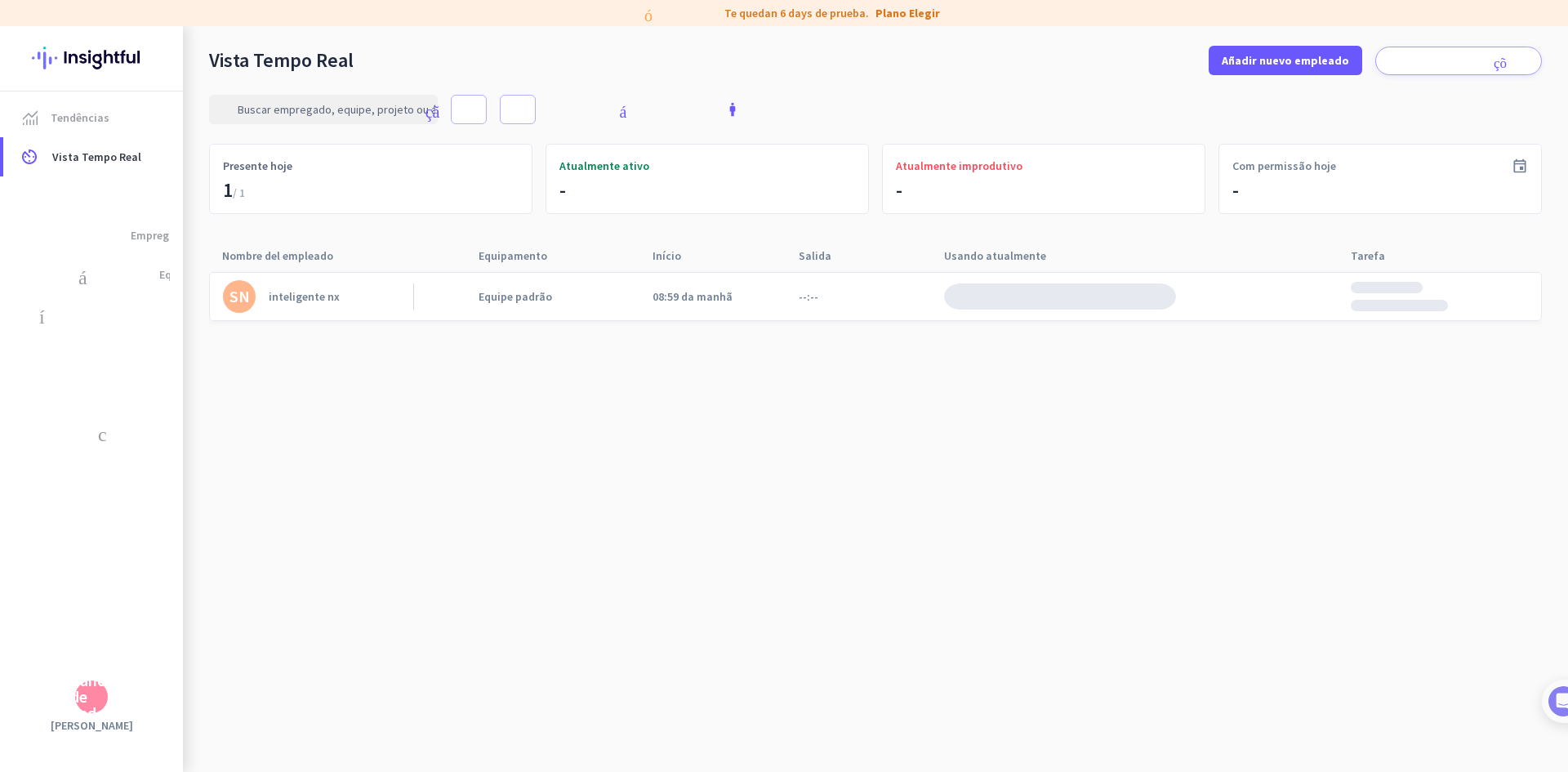
click at [975, 301] on img at bounding box center [1060, 296] width 232 height 26
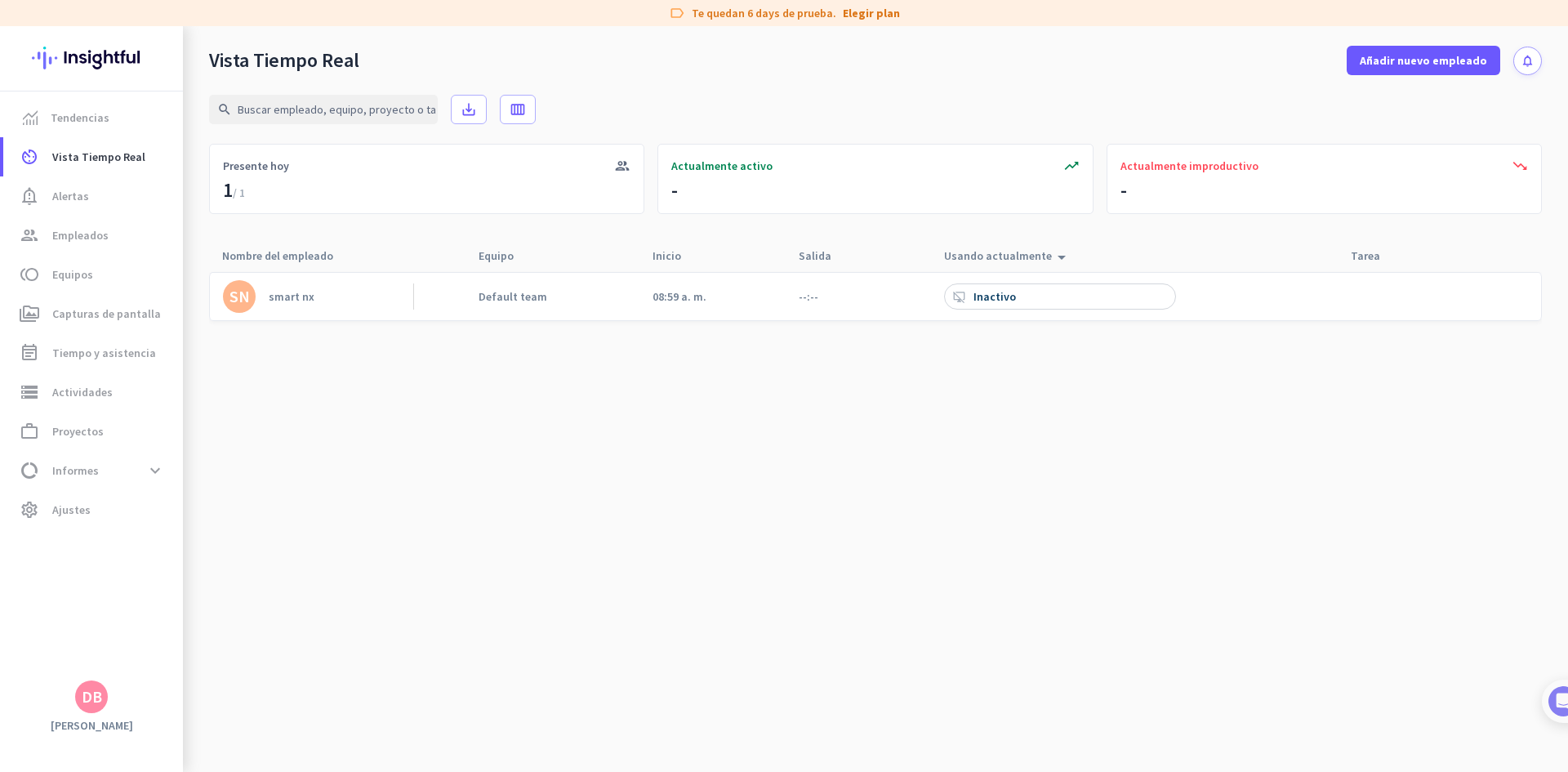
click at [441, 325] on div "SN smart nx Default team 08:59 a. m. --:-- desktop_access_disabled Inactivo" at bounding box center [875, 301] width 1333 height 58
click at [462, 295] on div "SN smart nx Default team 08:59 a. m. --:-- desktop_access_disabled Inactivo" at bounding box center [875, 296] width 1333 height 49
click at [343, 299] on link "SN smart nx" at bounding box center [319, 296] width 191 height 33
drag, startPoint x: 488, startPoint y: 305, endPoint x: 507, endPoint y: 305, distance: 19.0
click at [493, 305] on div "Default team" at bounding box center [526, 296] width 123 height 47
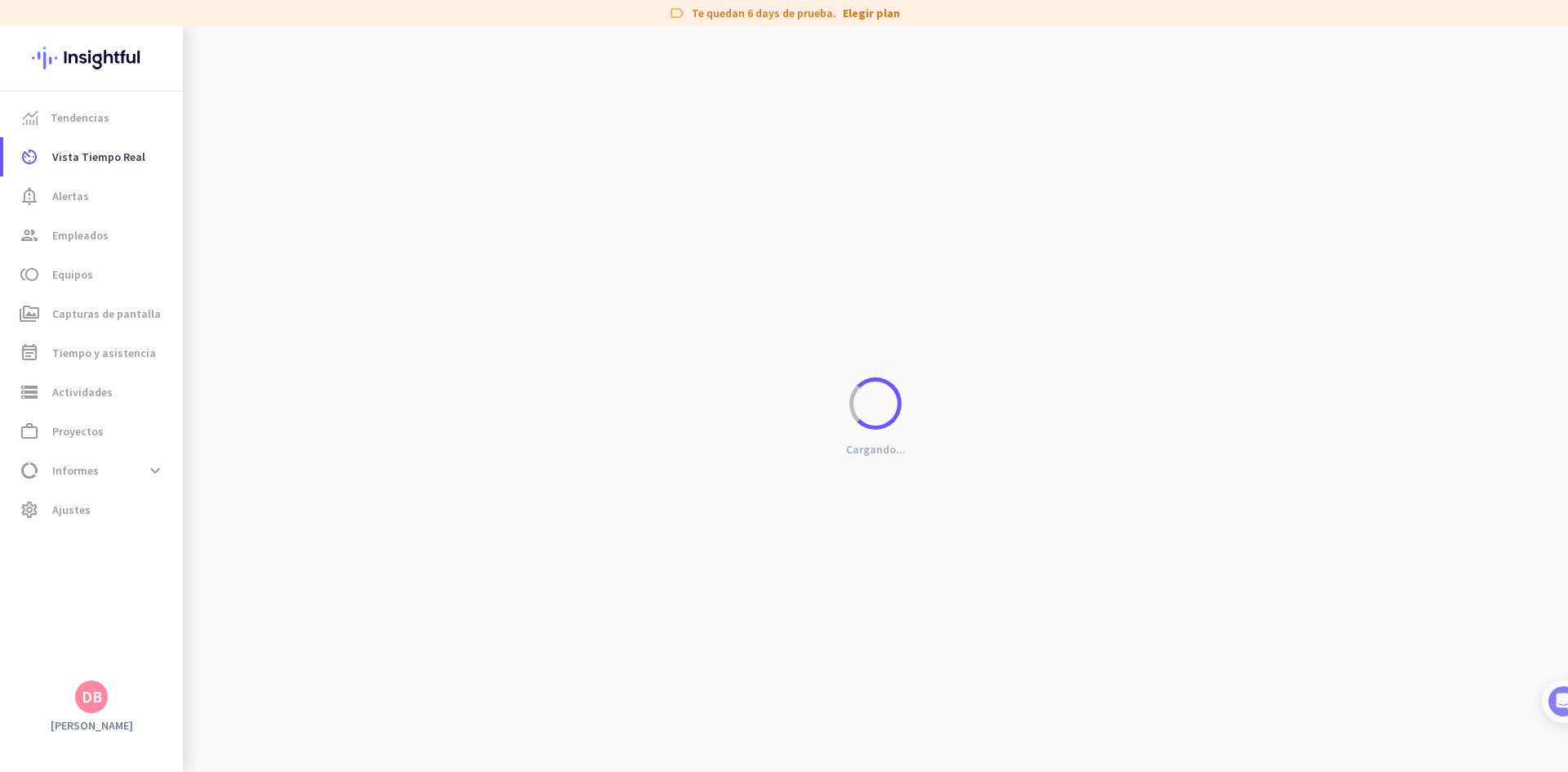
click at [635, 305] on div "Cargando..." at bounding box center [875, 411] width 1385 height 772
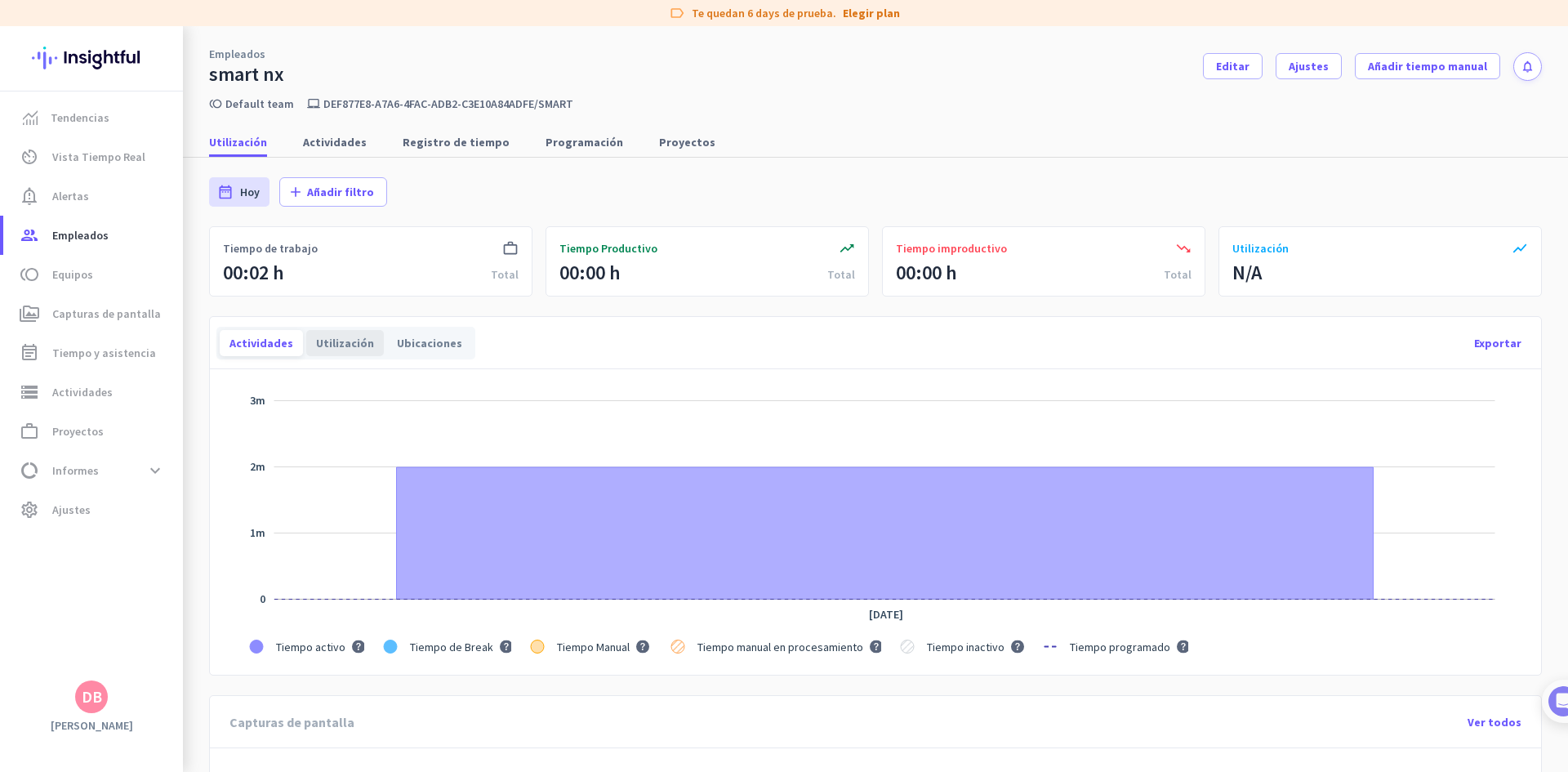
click at [348, 339] on div "Utilización" at bounding box center [345, 343] width 77 height 26
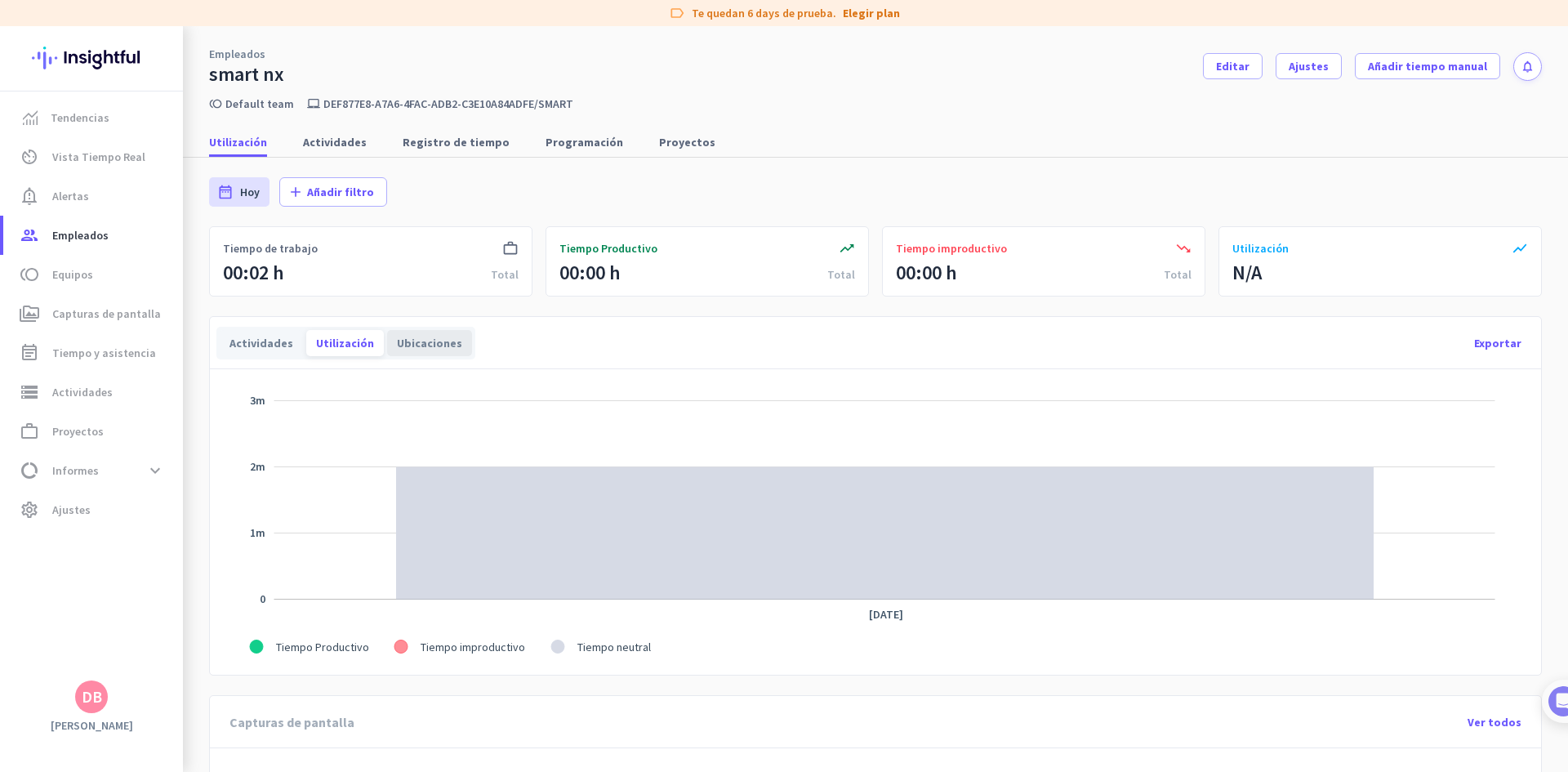
click at [432, 343] on div "Ubicaciones" at bounding box center [429, 343] width 85 height 26
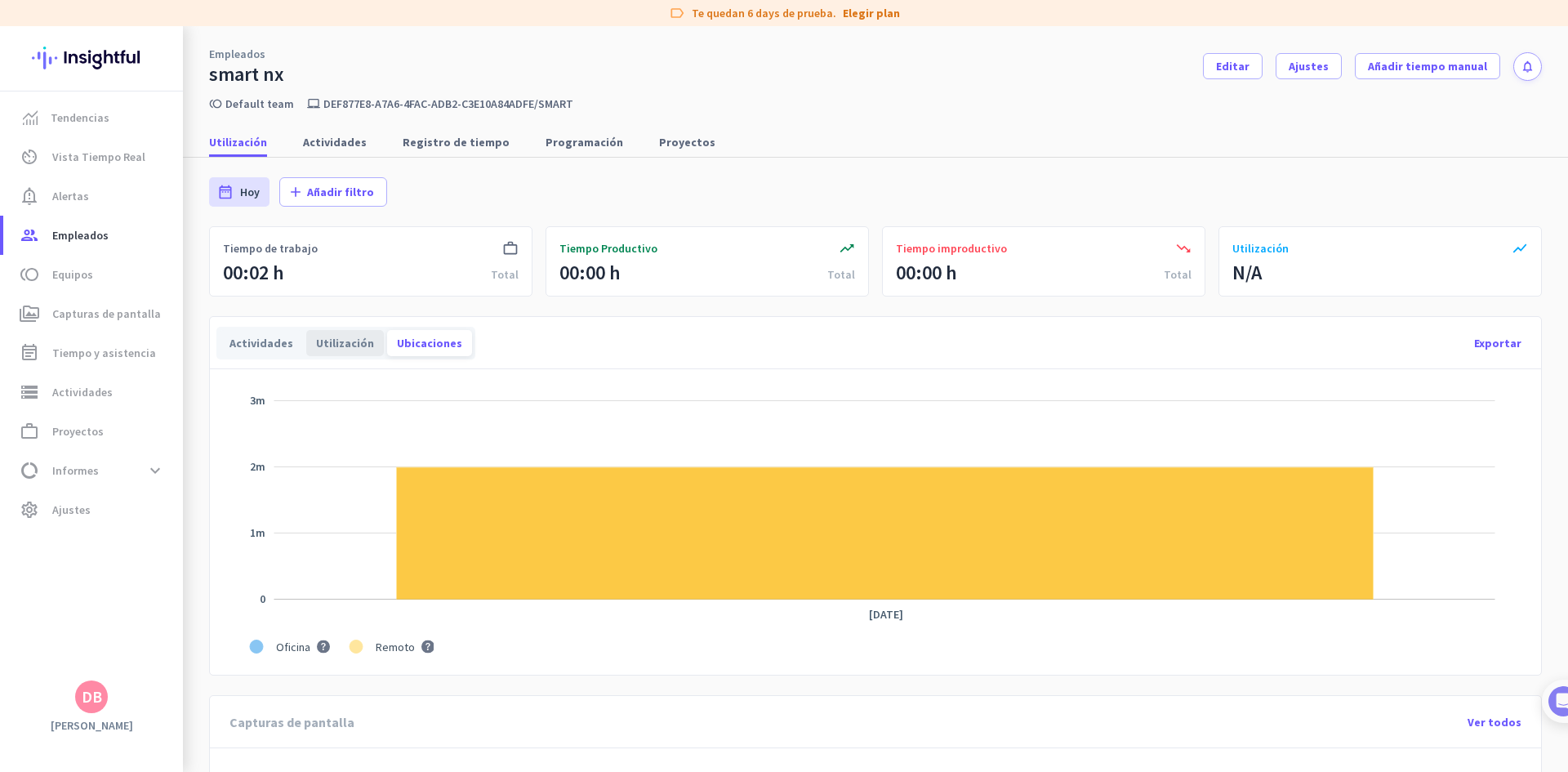
click at [359, 347] on div "Utilización" at bounding box center [345, 343] width 77 height 26
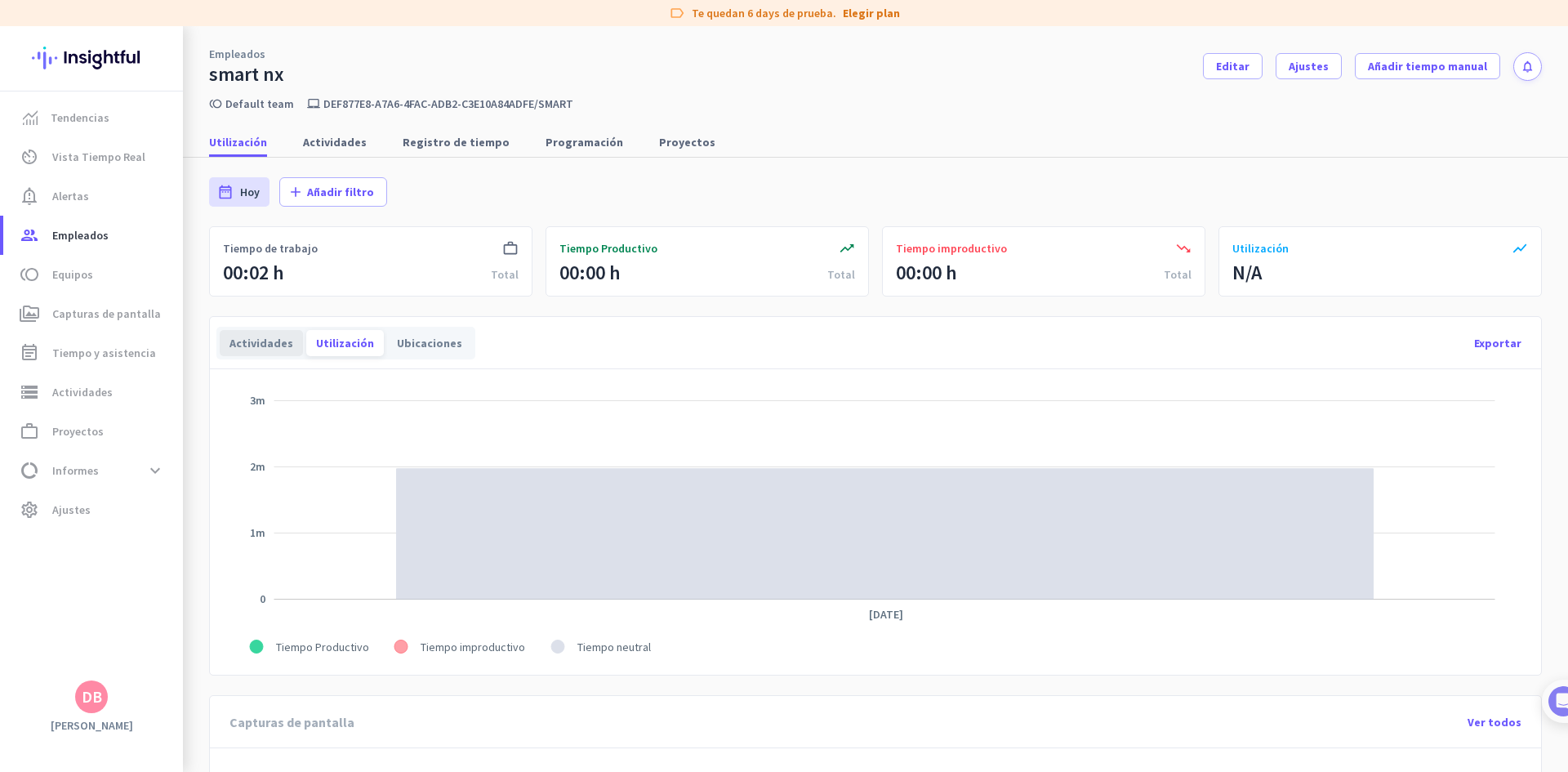
click at [260, 347] on div "Actividades" at bounding box center [261, 343] width 83 height 26
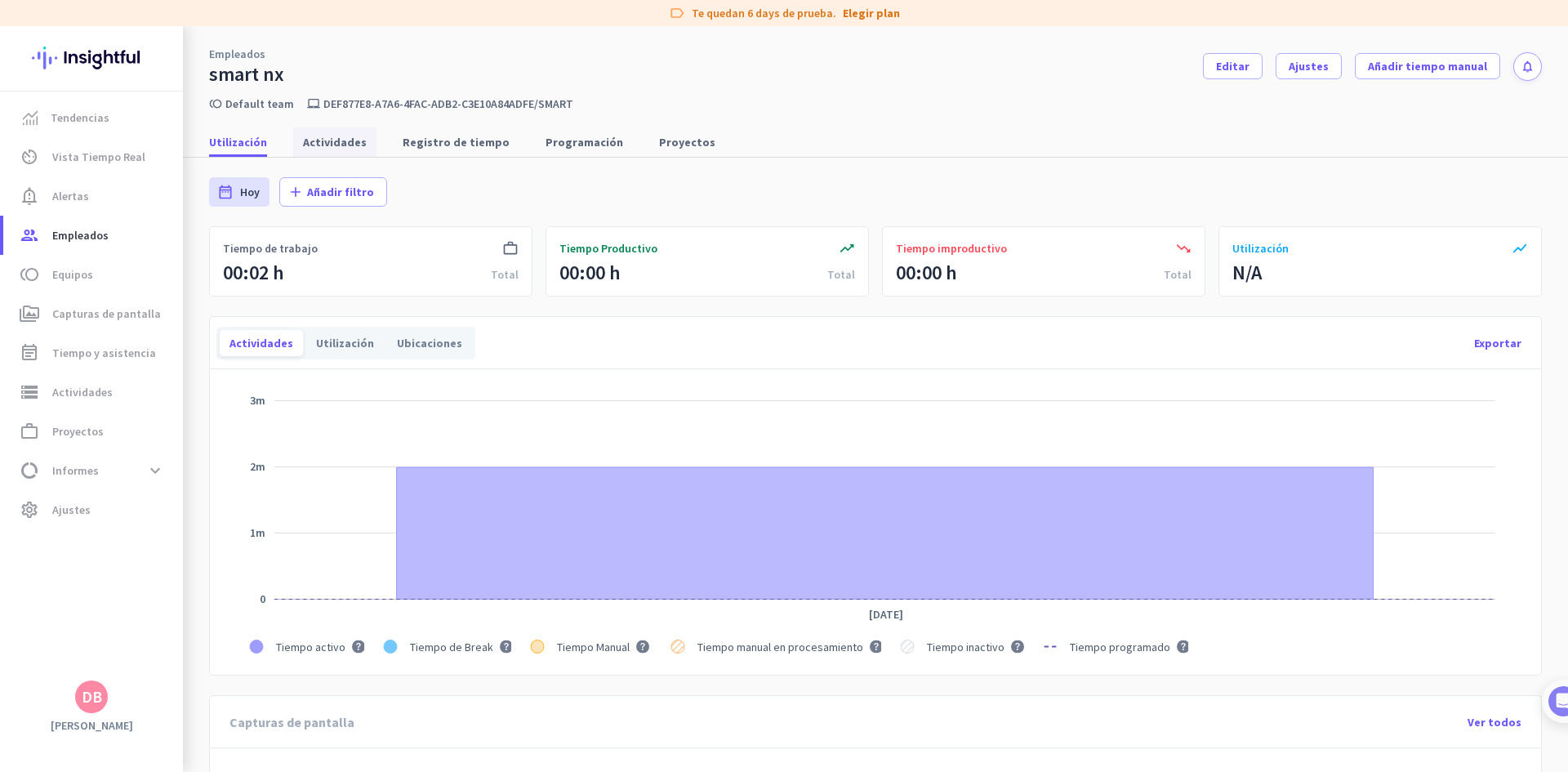
click at [325, 146] on span "Actividades" at bounding box center [335, 142] width 64 height 16
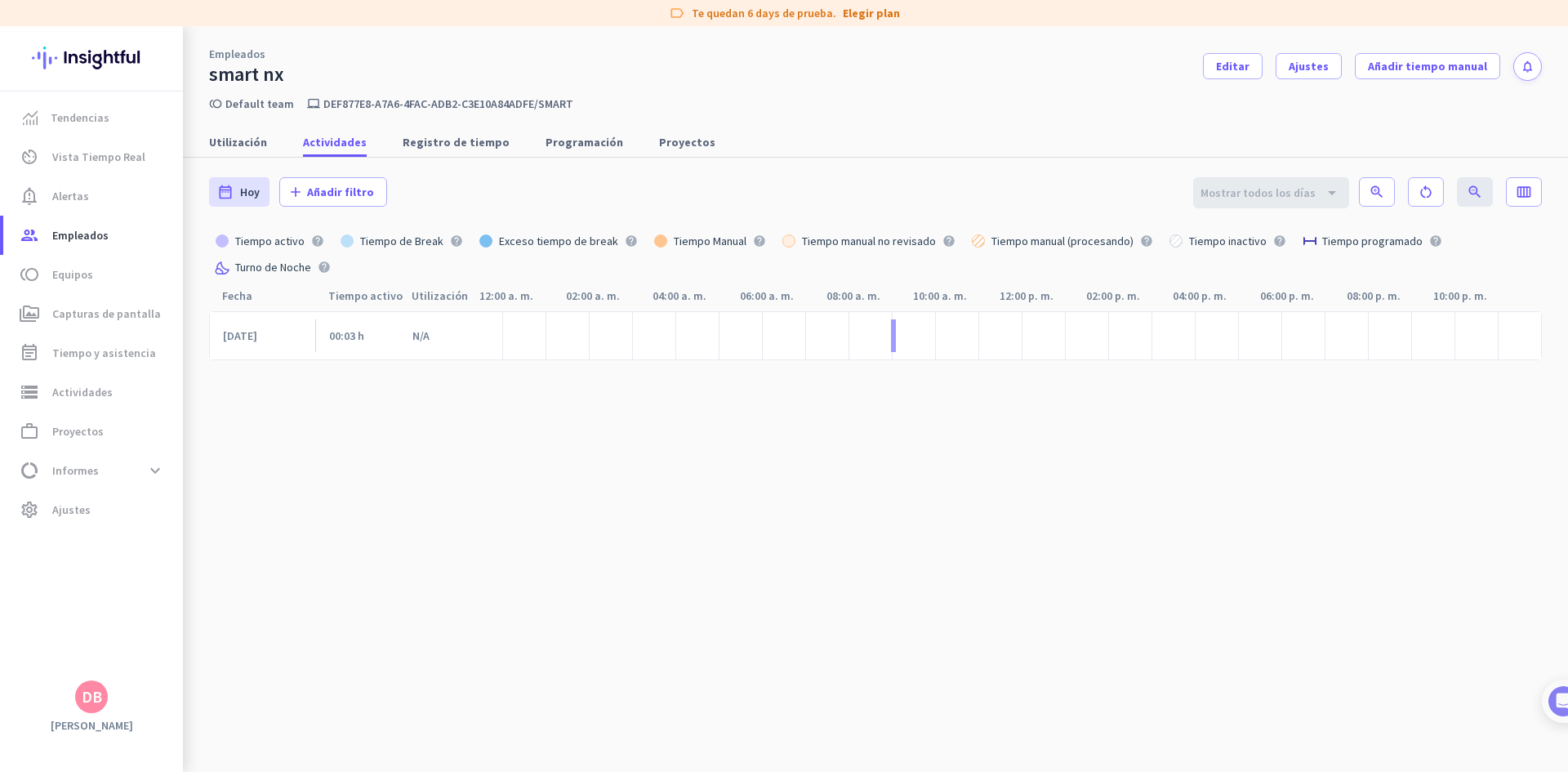
click at [865, 397] on cdk-virtual-scroll-viewport "[DATE] 00:03 h N/A" at bounding box center [875, 558] width 1333 height 495
drag, startPoint x: 393, startPoint y: 111, endPoint x: 416, endPoint y: 107, distance: 23.3
click at [415, 108] on div "Empleados smart nx Editar Ajustes Añadir tiempo manual notifications toll Defau…" at bounding box center [875, 390] width 1385 height 728
click at [416, 107] on p "def877e8-a7a6-4fac-adb2-c3e10a84adfe/smart" at bounding box center [448, 103] width 250 height 15
click at [403, 138] on span "Registro de tiempo" at bounding box center [456, 142] width 107 height 16
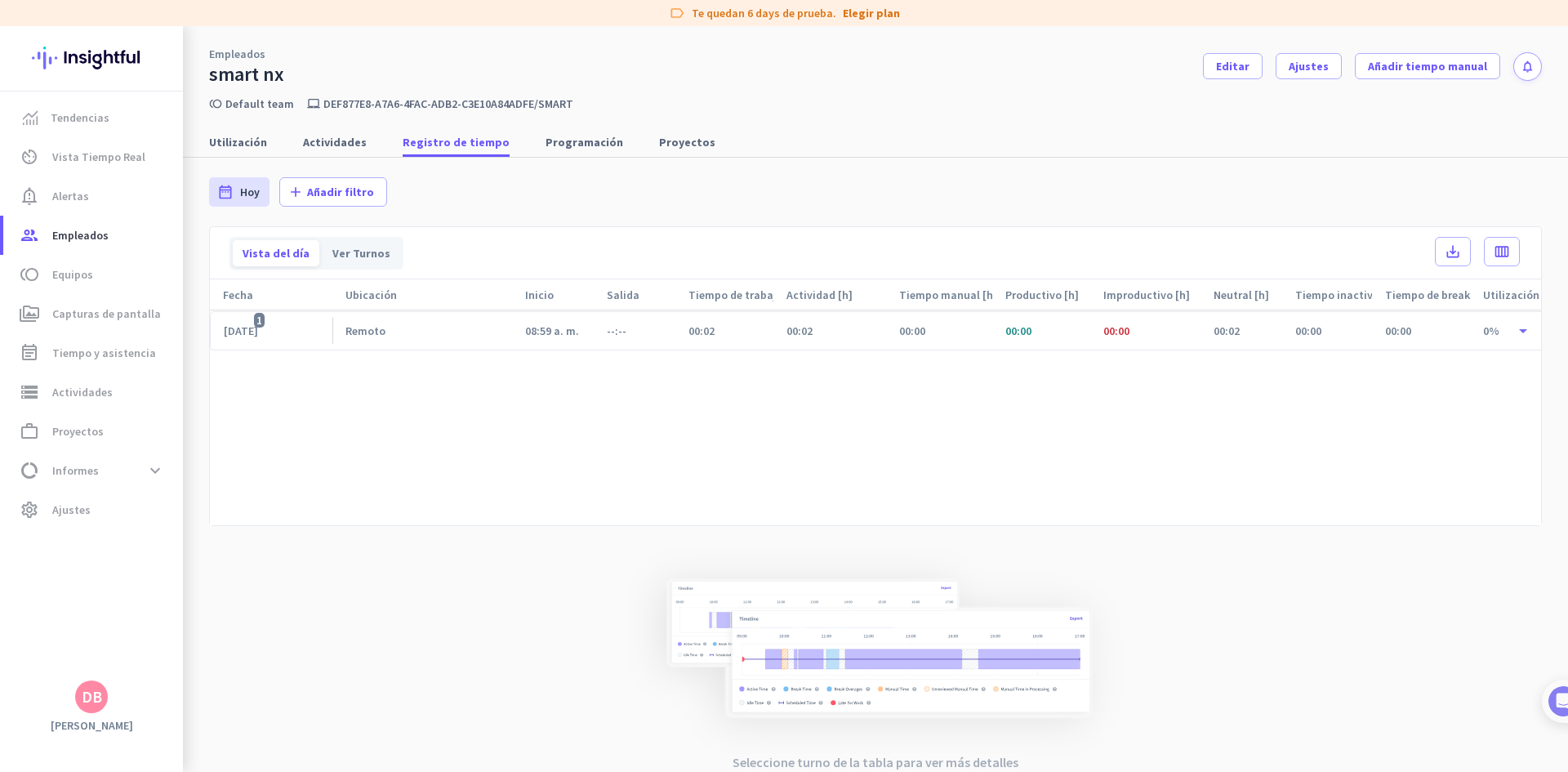
click at [571, 342] on div "08:59 a. m." at bounding box center [552, 331] width 82 height 38
click at [705, 342] on div "00:02" at bounding box center [724, 331] width 98 height 38
click at [86, 517] on span "Ajustes" at bounding box center [71, 509] width 39 height 20
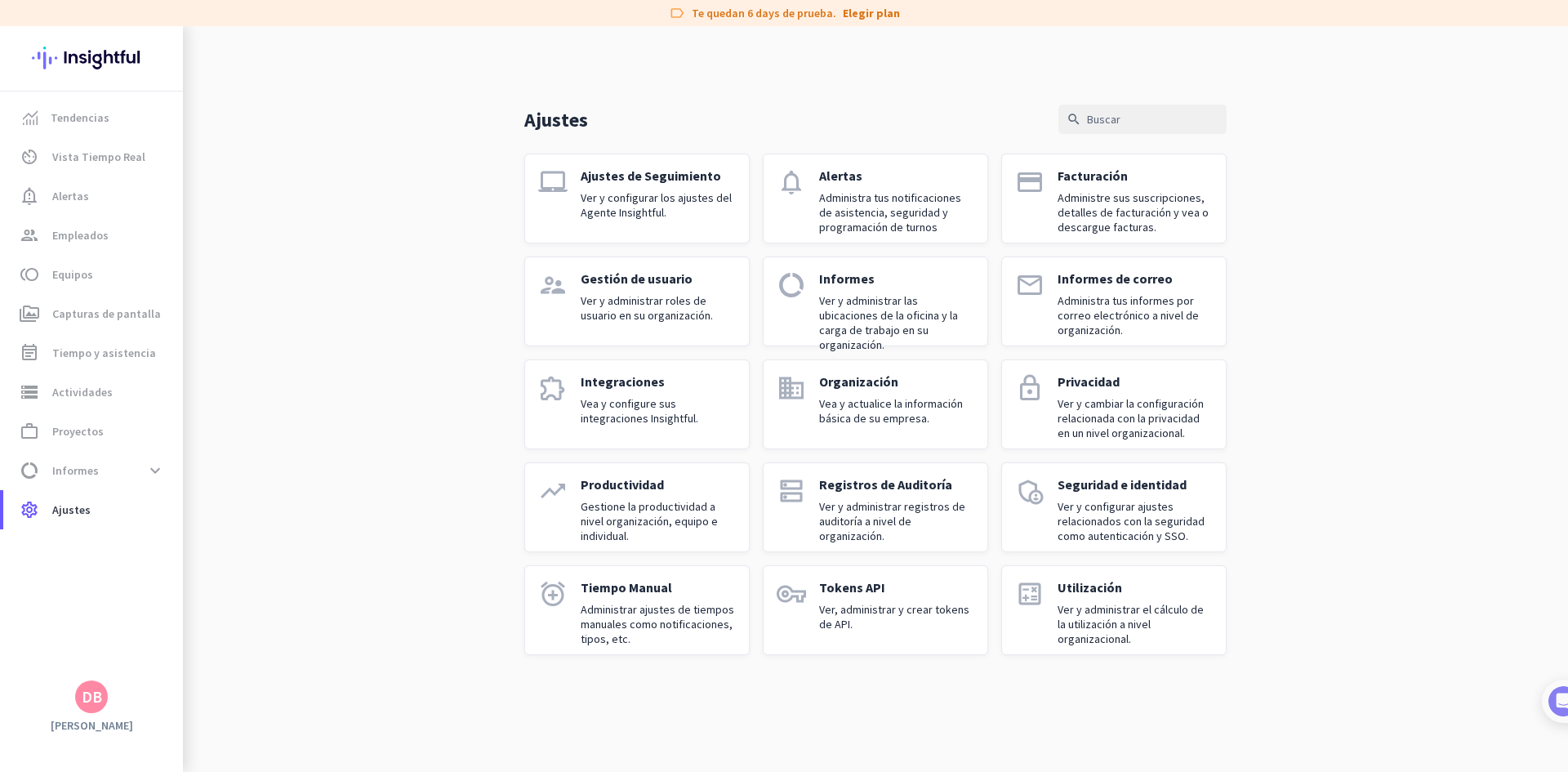
click at [597, 191] on p "Ver y configurar los ajustes del Agente Insightful." at bounding box center [658, 205] width 155 height 29
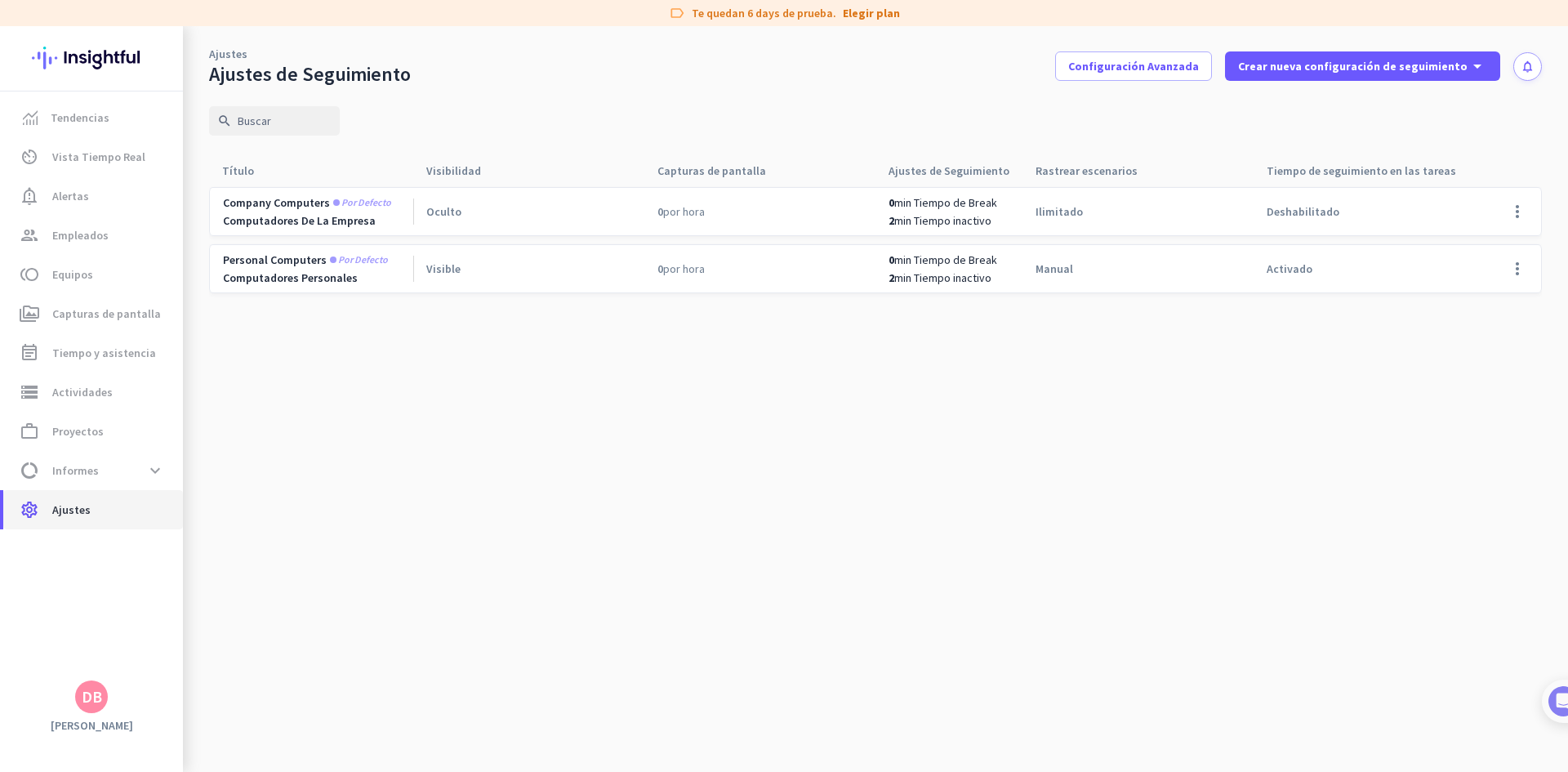
click at [113, 512] on span "settings Ajustes" at bounding box center [93, 509] width 154 height 20
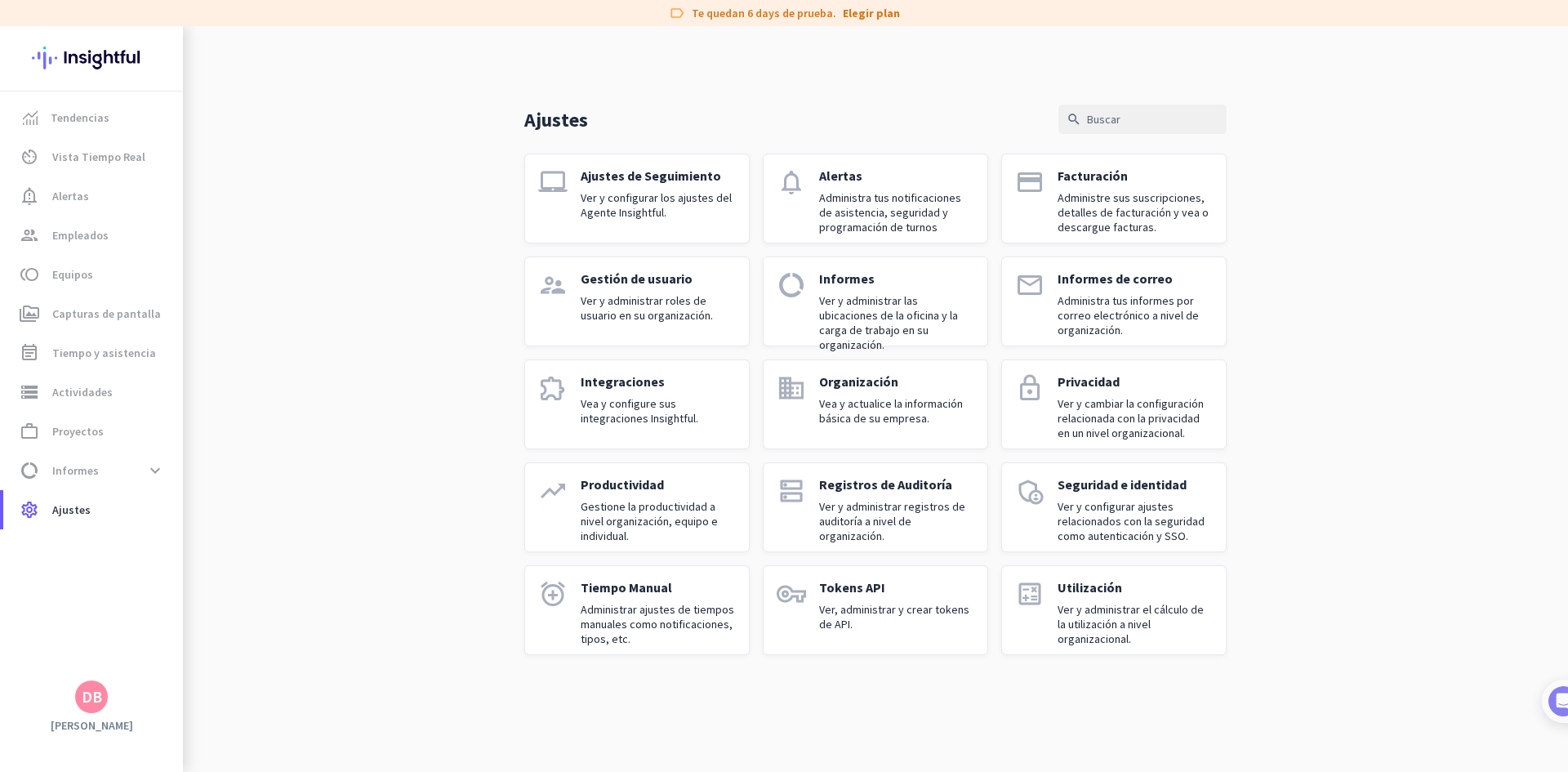
click at [1170, 616] on p "Ver y administrar el cálculo de la utilización a nivel organizacional." at bounding box center [1135, 623] width 155 height 44
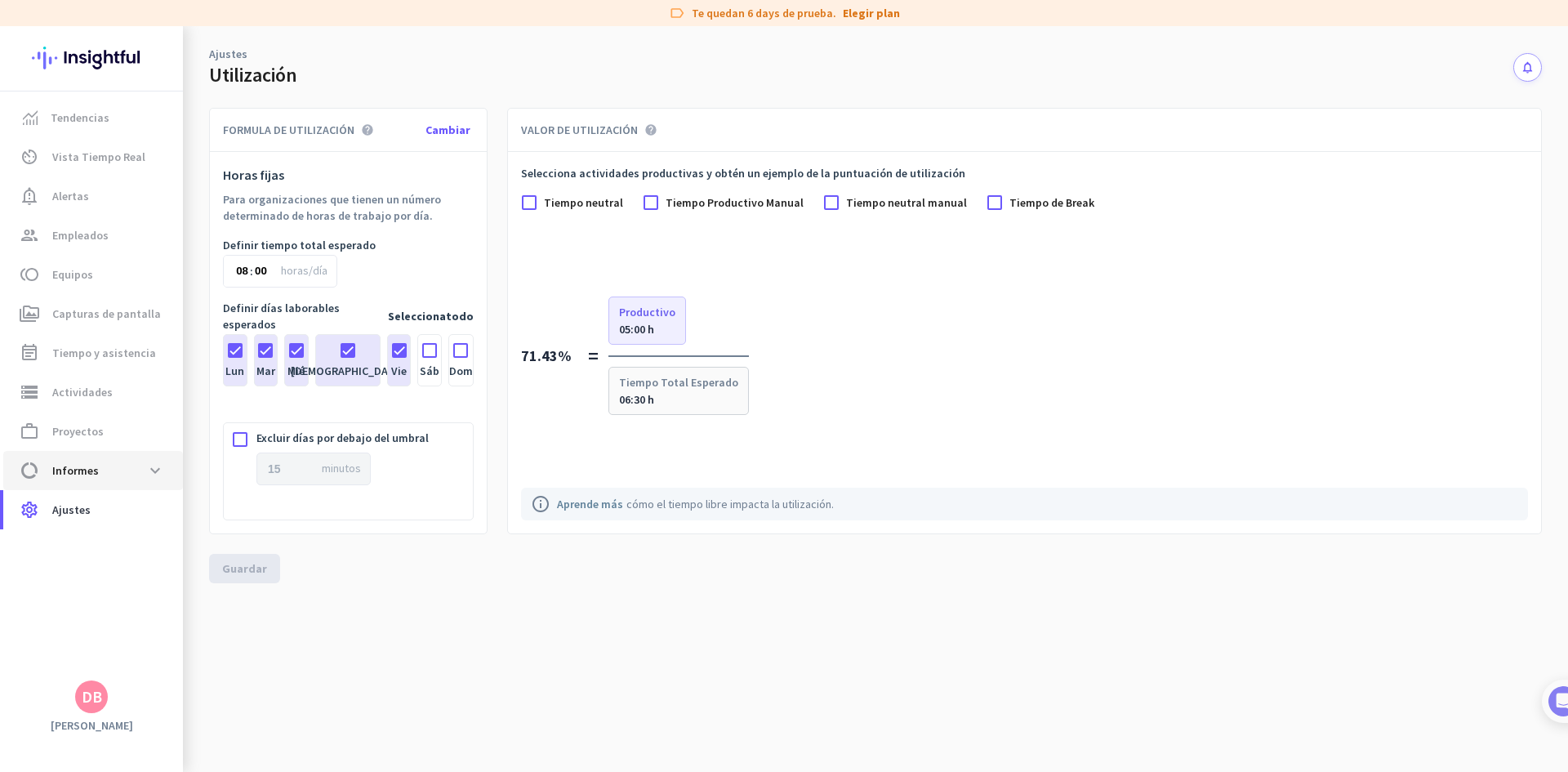
click at [111, 468] on span "data_usage Informes expand_more" at bounding box center [93, 471] width 154 height 29
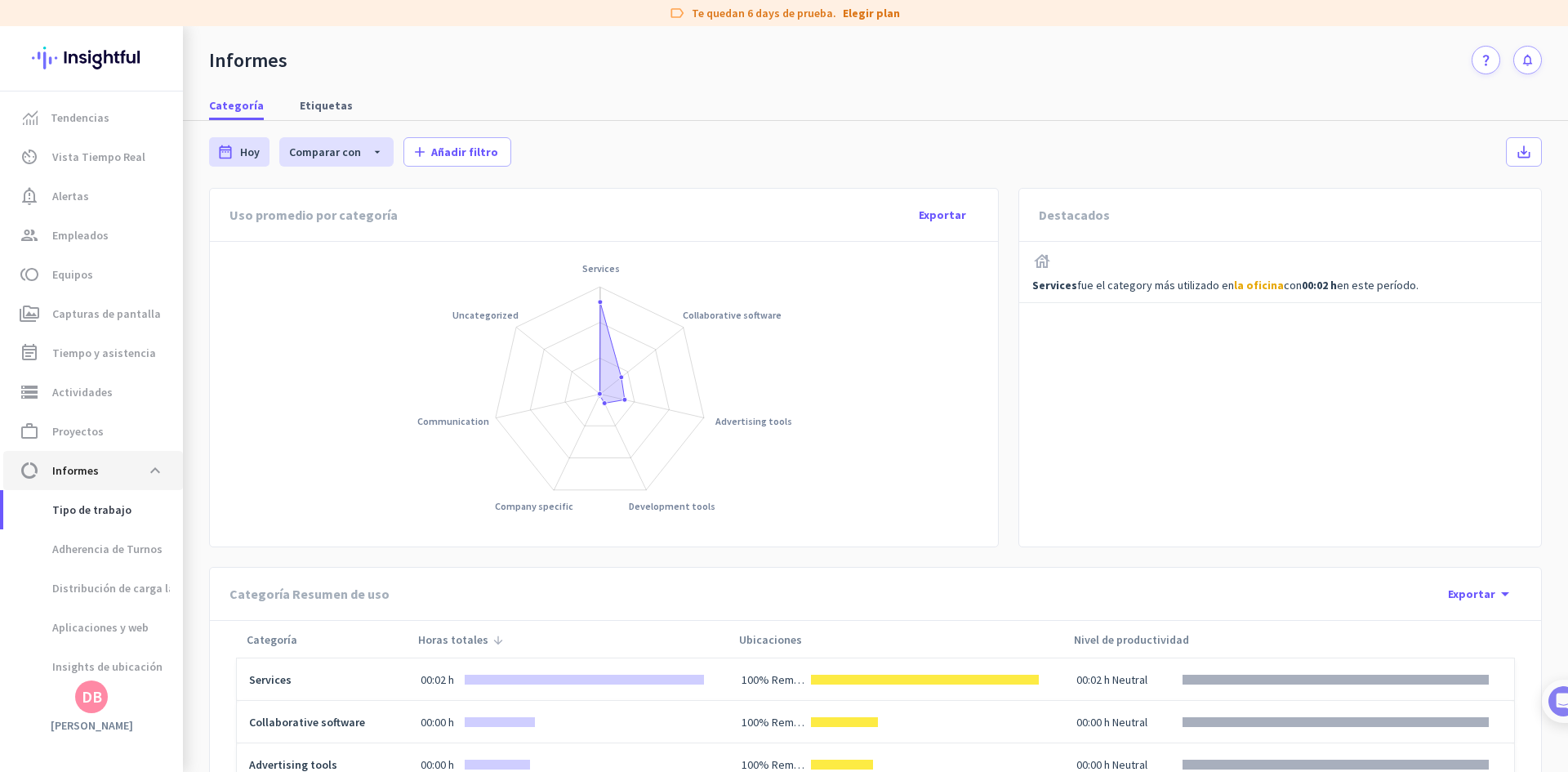
click at [138, 463] on span "data_usage Informes expand_less" at bounding box center [93, 471] width 154 height 29
click at [134, 128] on link "Tendencias" at bounding box center [93, 118] width 179 height 40
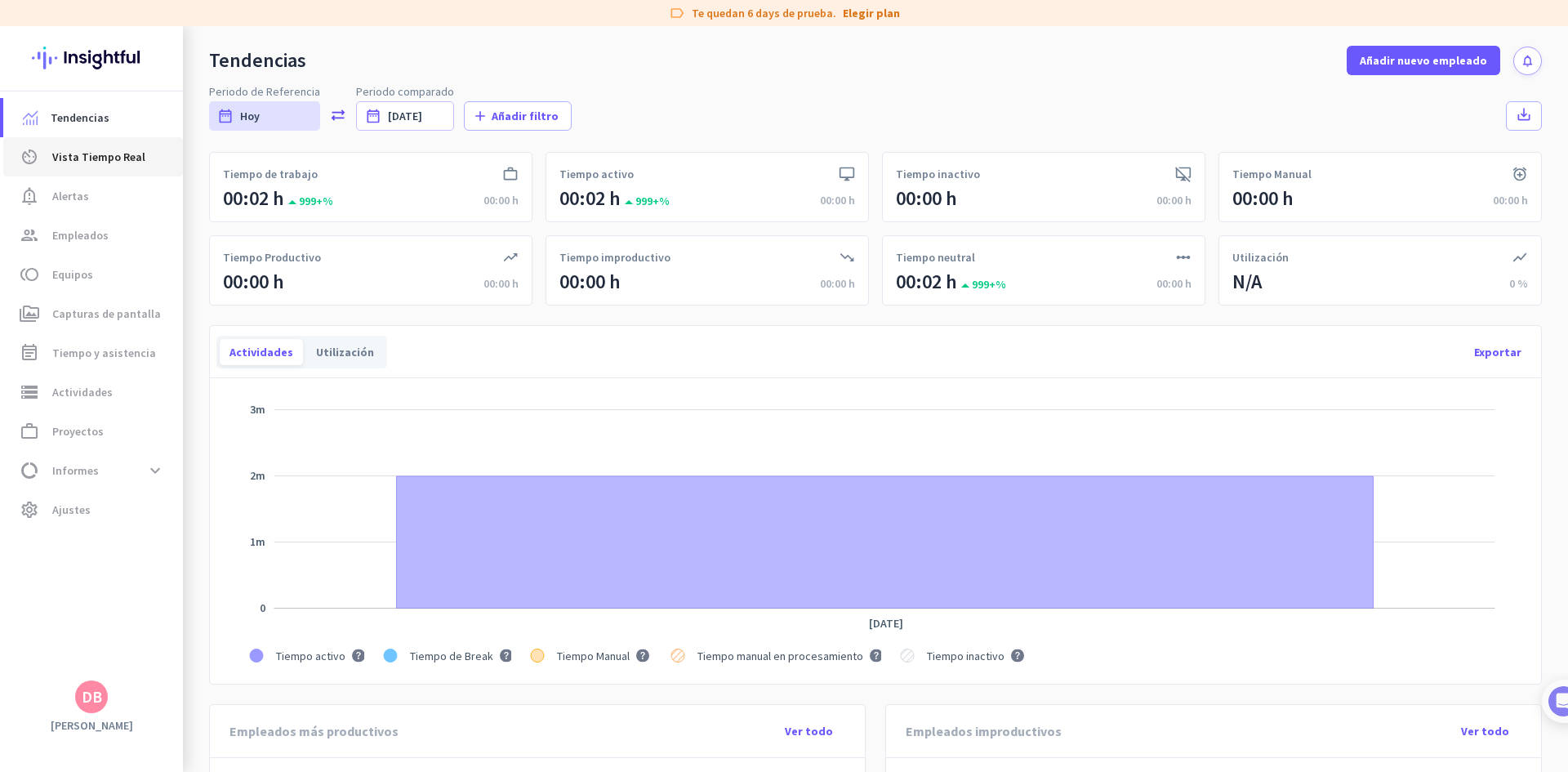
click at [156, 164] on span "av_timer Vista Tiempo Real" at bounding box center [93, 156] width 154 height 20
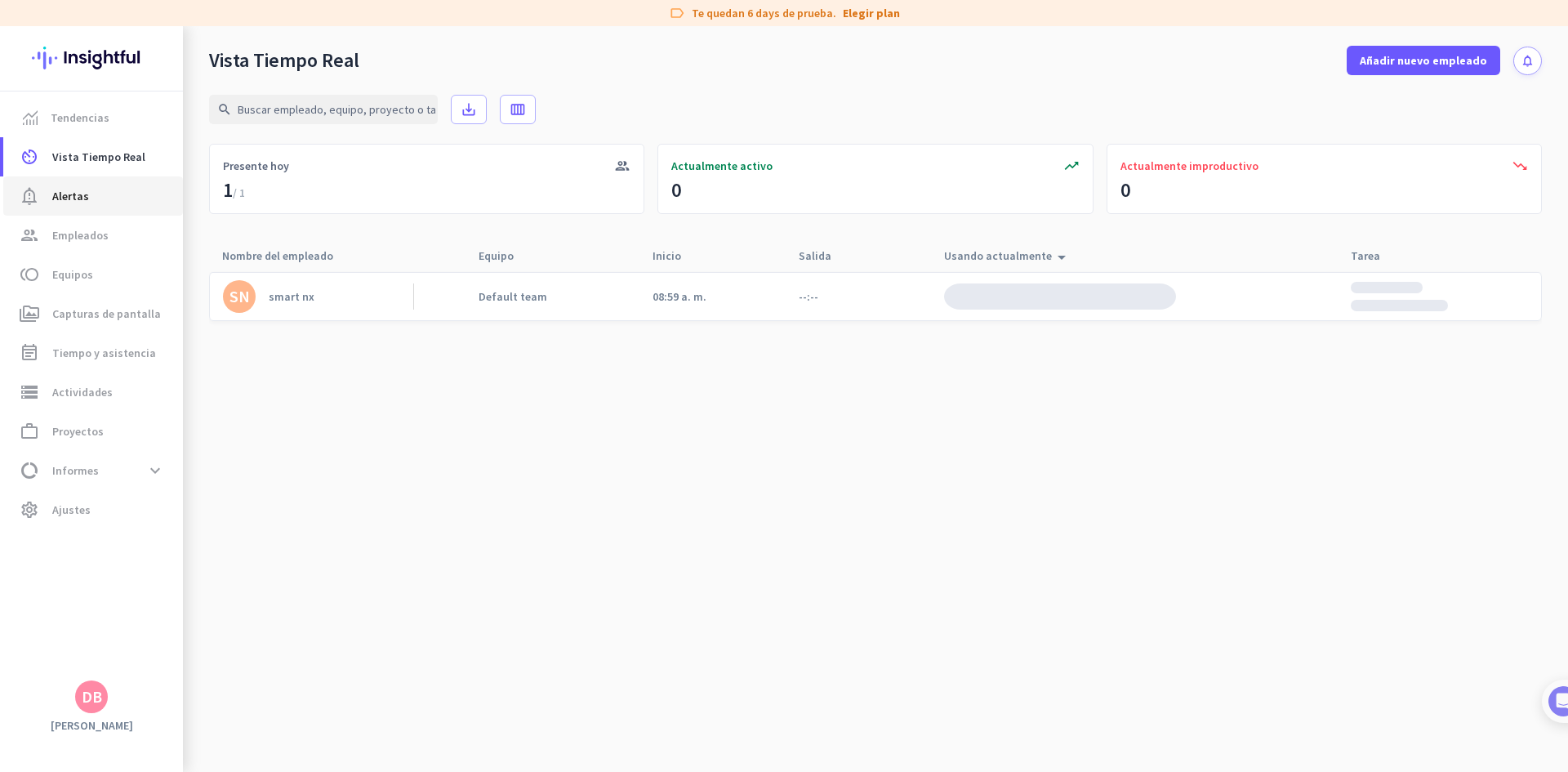
click at [130, 210] on link "notification_important Alertas" at bounding box center [93, 196] width 179 height 40
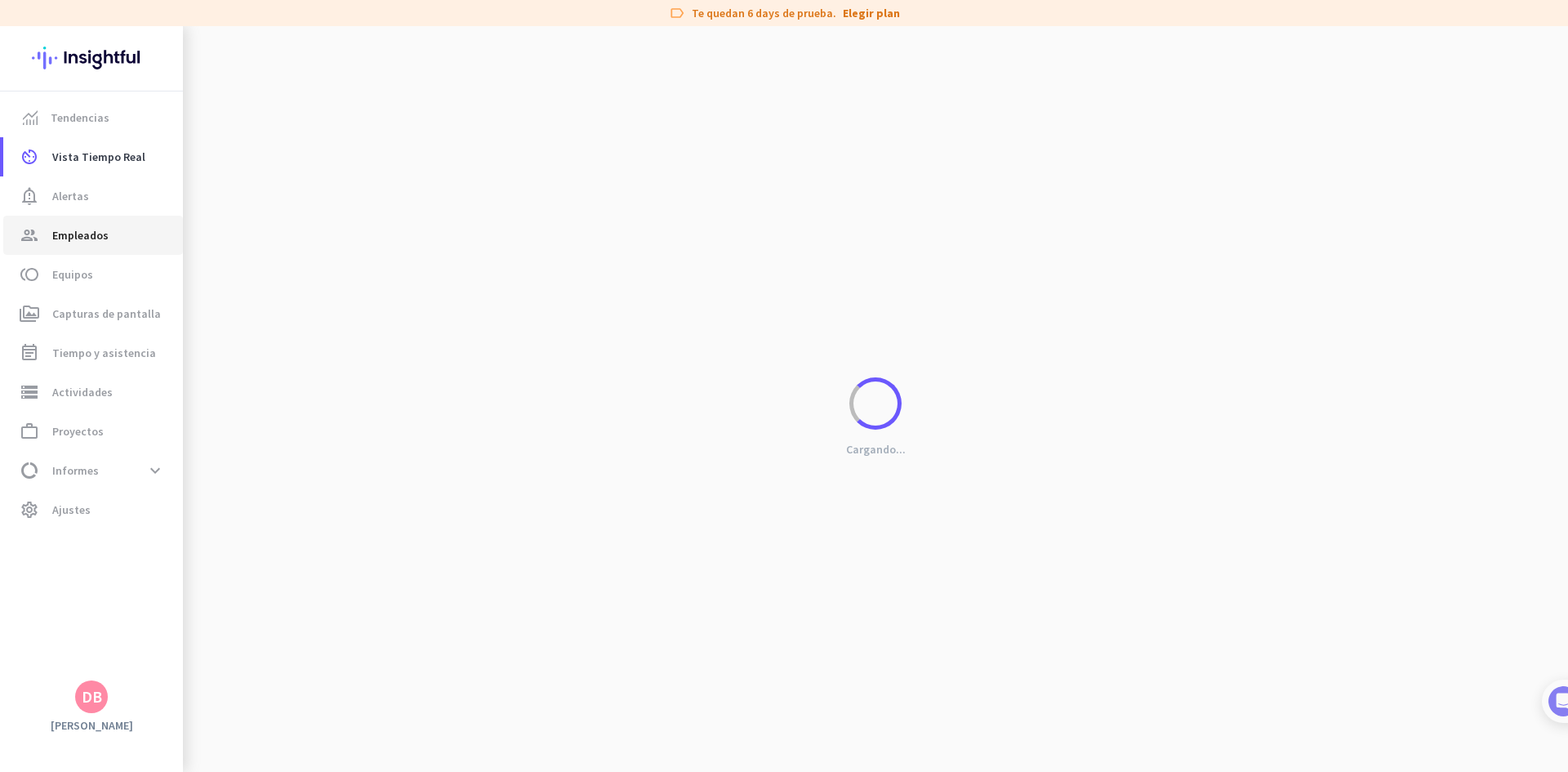
click at [132, 242] on span "group Empleados" at bounding box center [93, 234] width 154 height 20
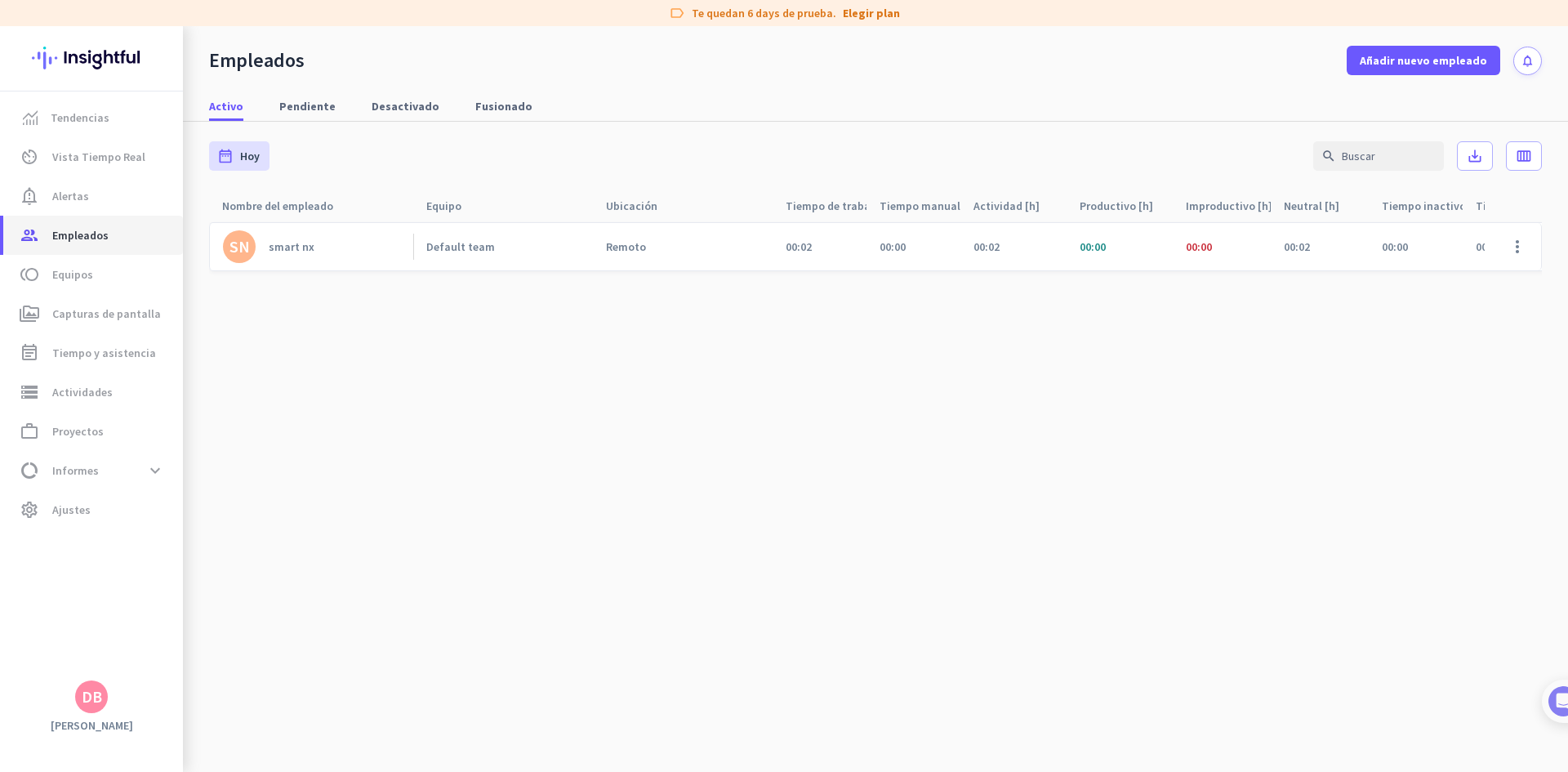
click at [144, 216] on link "group Empleados" at bounding box center [93, 235] width 179 height 40
click at [149, 208] on link "notification_important Alertas" at bounding box center [93, 196] width 179 height 40
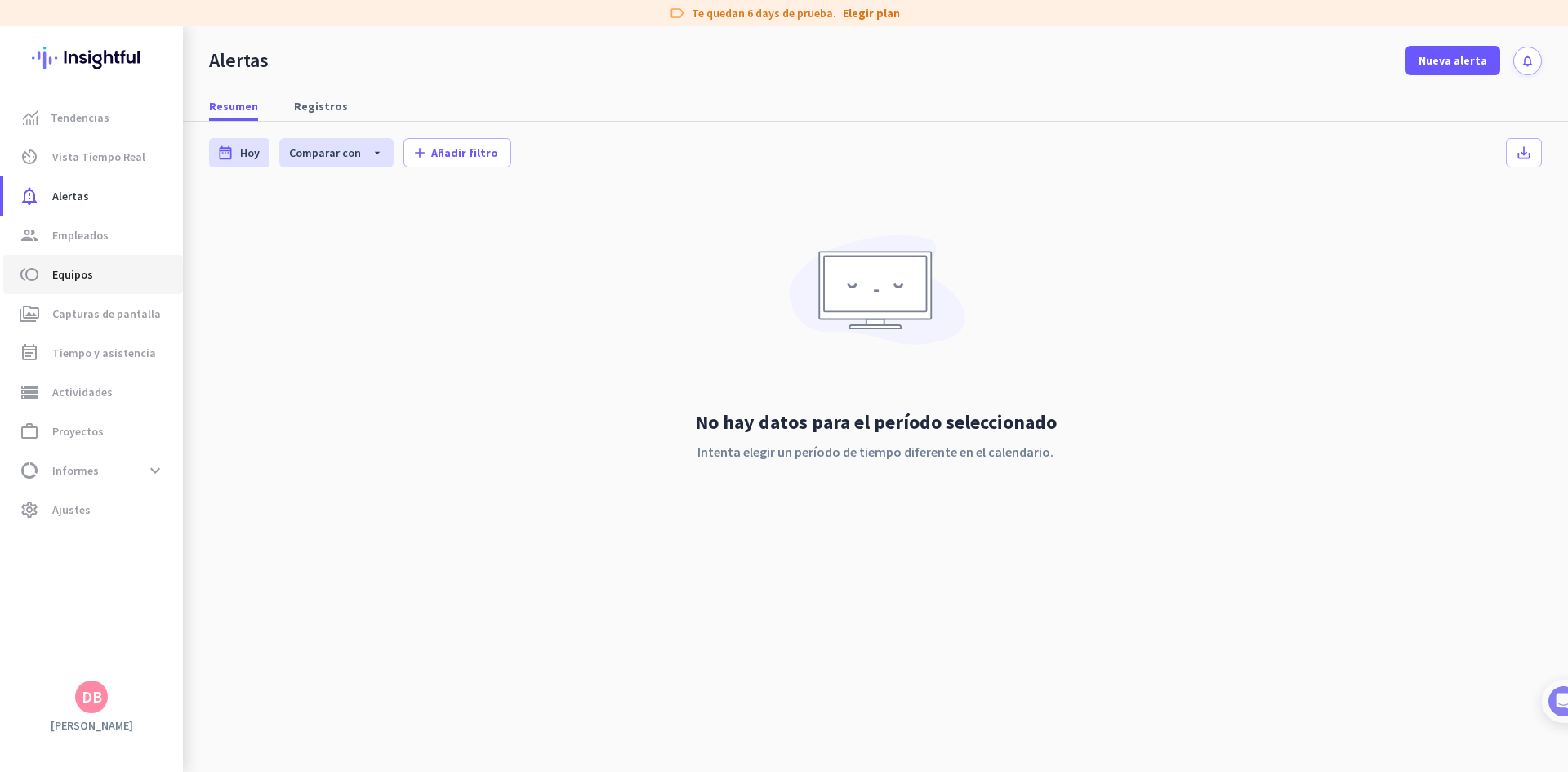
click at [111, 281] on span "toll Equipos" at bounding box center [93, 274] width 154 height 20
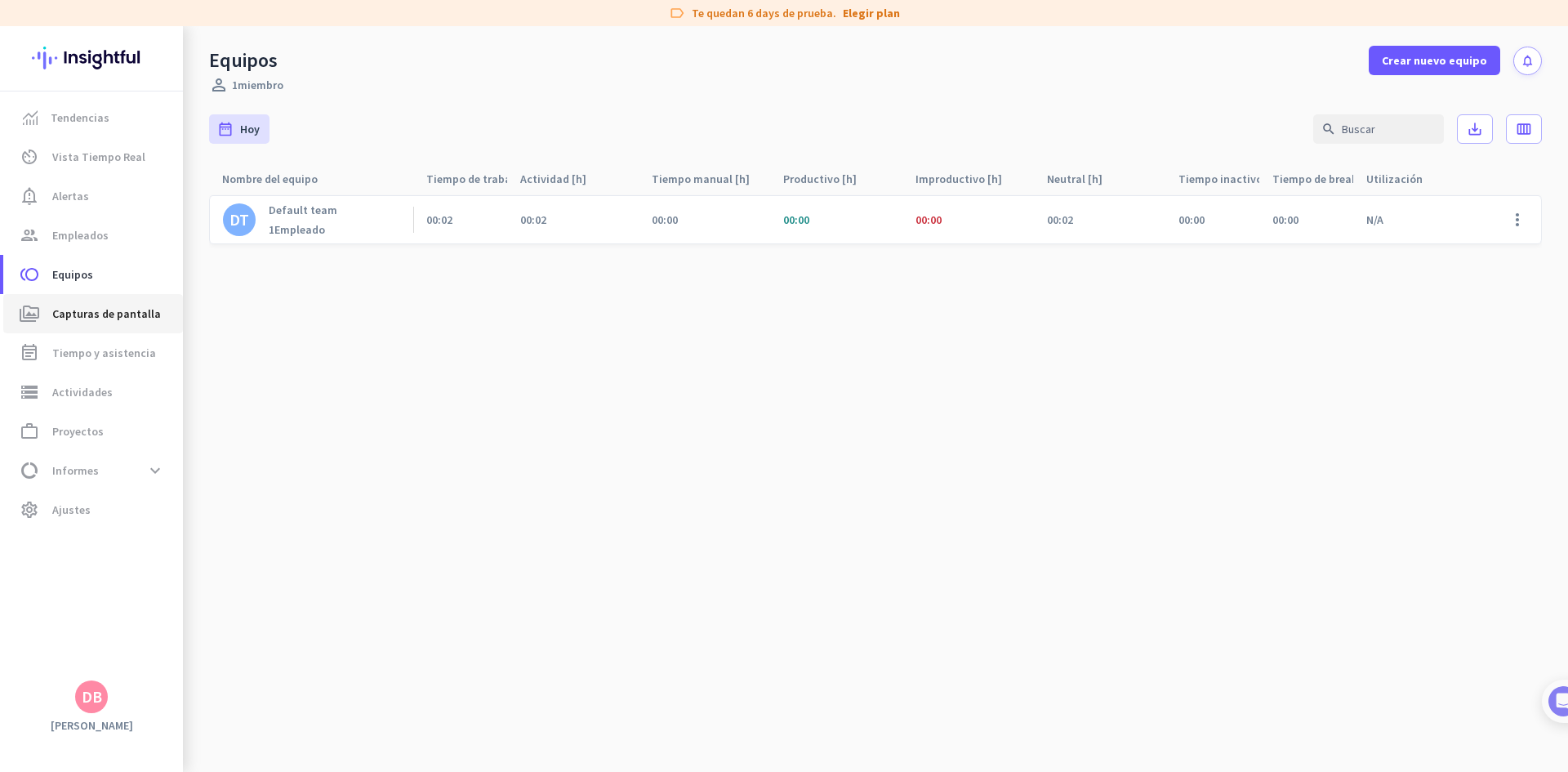
click at [119, 309] on span "Capturas de pantalla" at bounding box center [106, 313] width 108 height 20
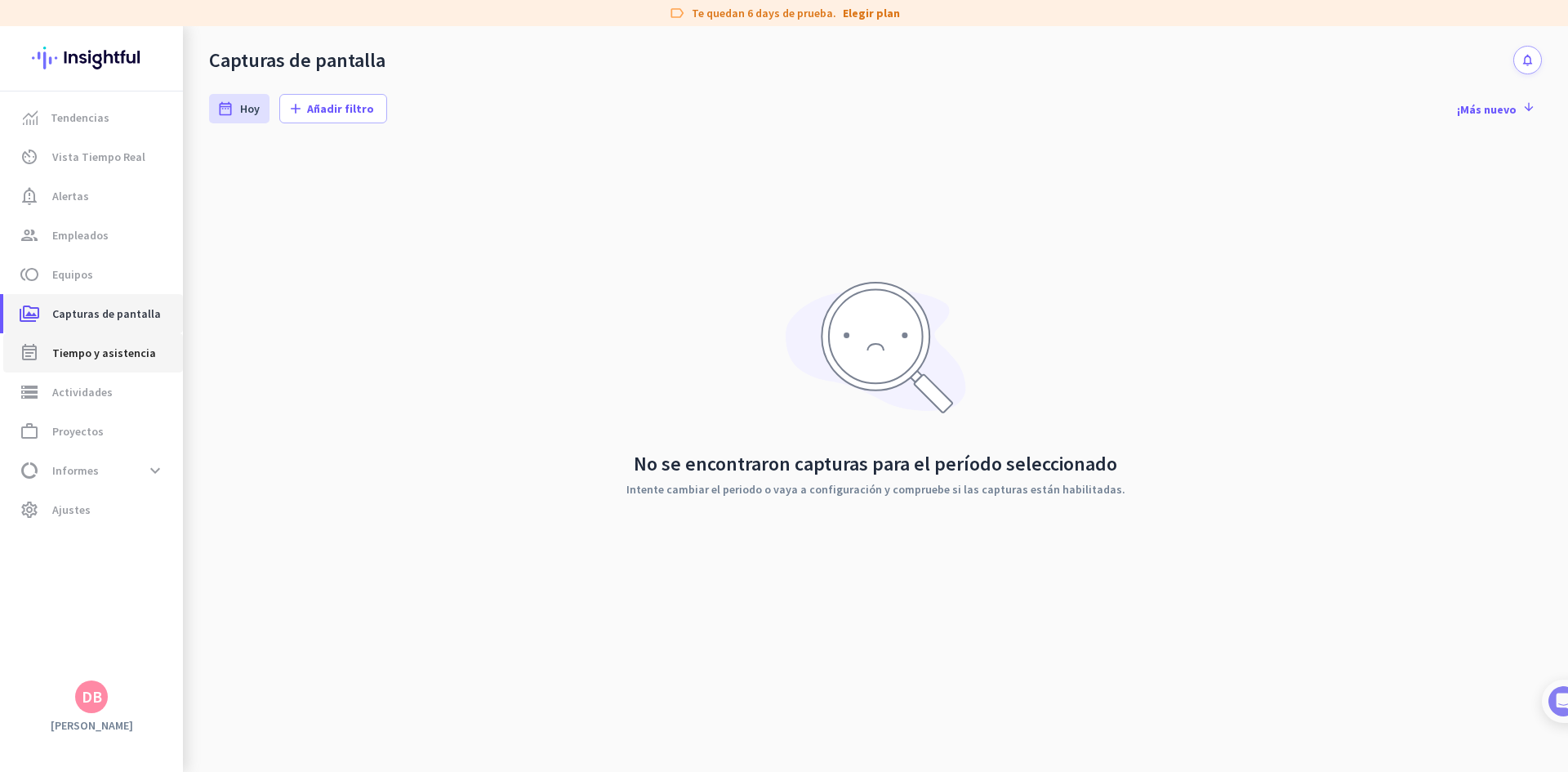
click at [137, 334] on ul "Tendencias av_timer Vista Tiempo Real notification_important Alertas group Empl…" at bounding box center [91, 313] width 183 height 431
click at [144, 356] on span "Tiempo y asistencia" at bounding box center [104, 352] width 104 height 20
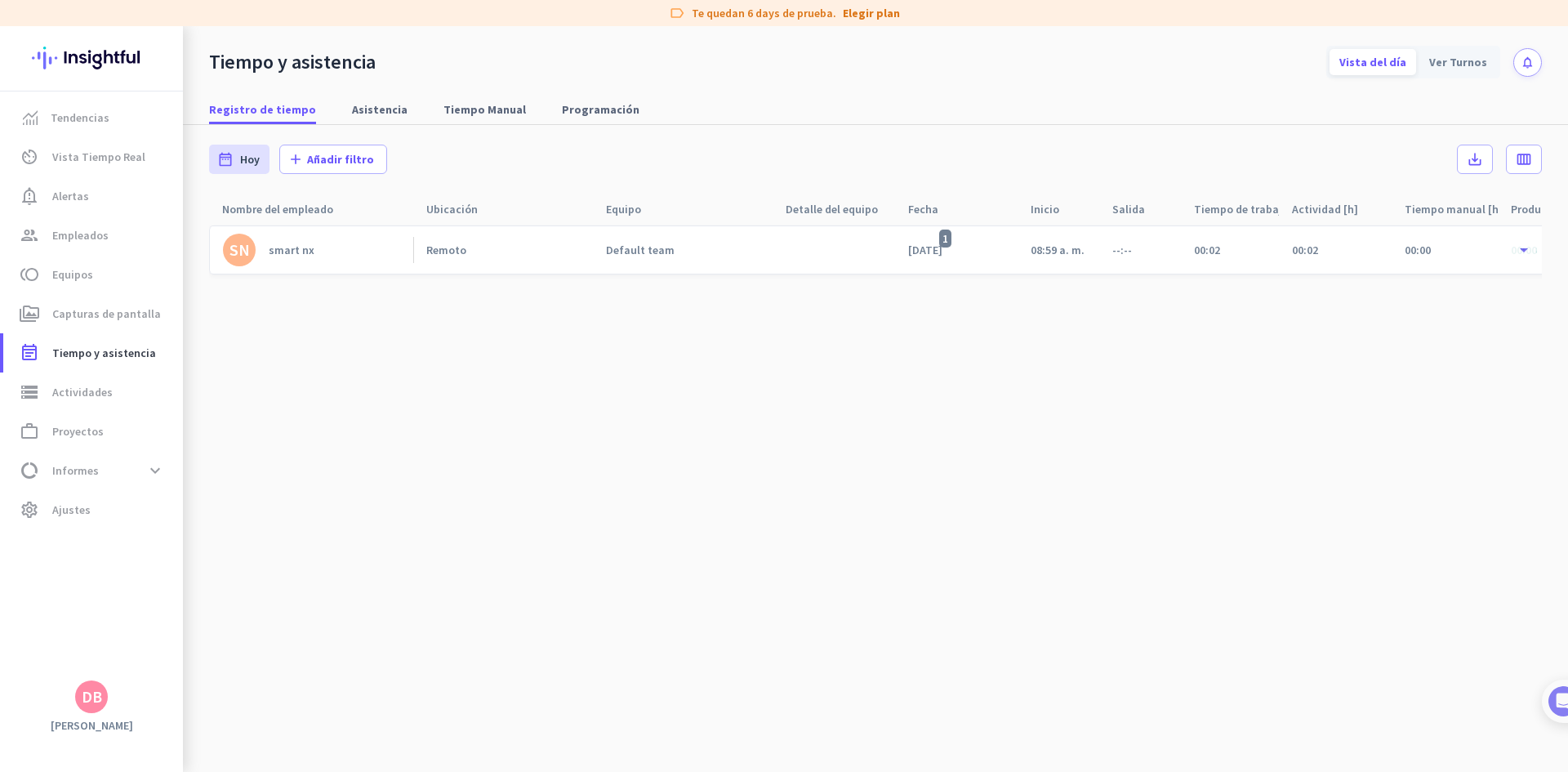
click at [691, 244] on link "Default team" at bounding box center [690, 249] width 167 height 15
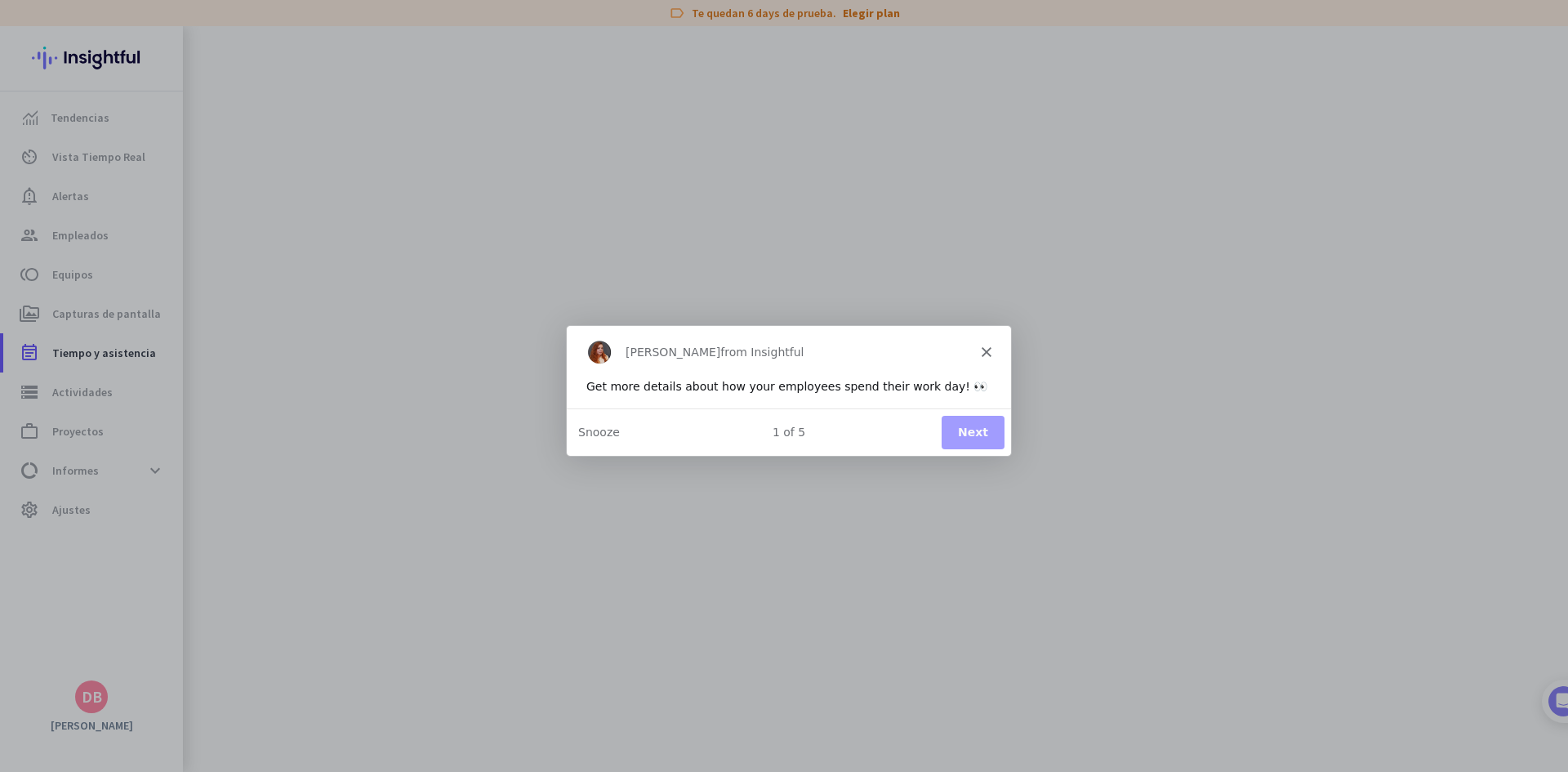
click at [969, 442] on button "Next" at bounding box center [972, 431] width 63 height 33
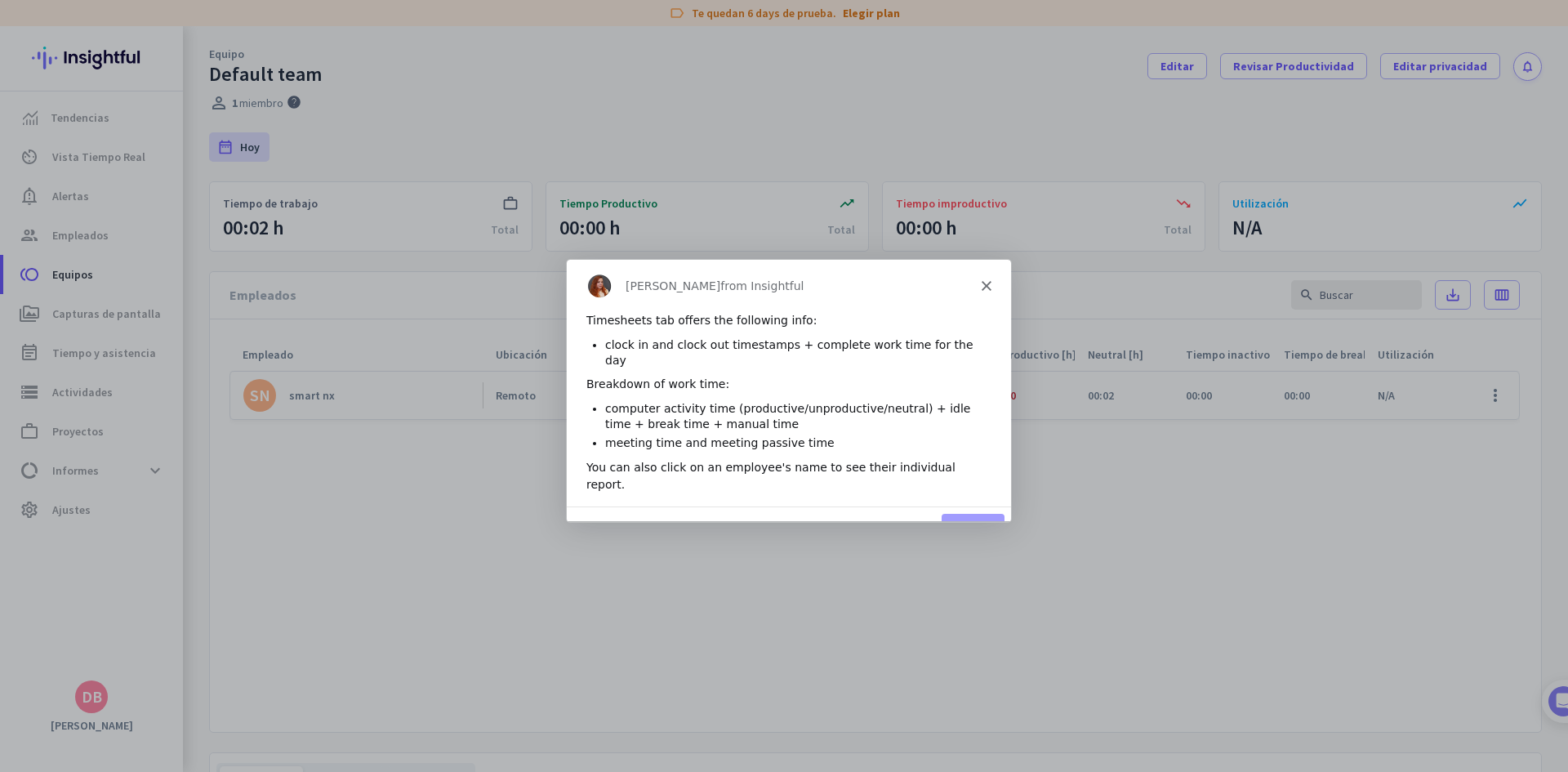
click at [988, 280] on icon "Close" at bounding box center [985, 284] width 9 height 9
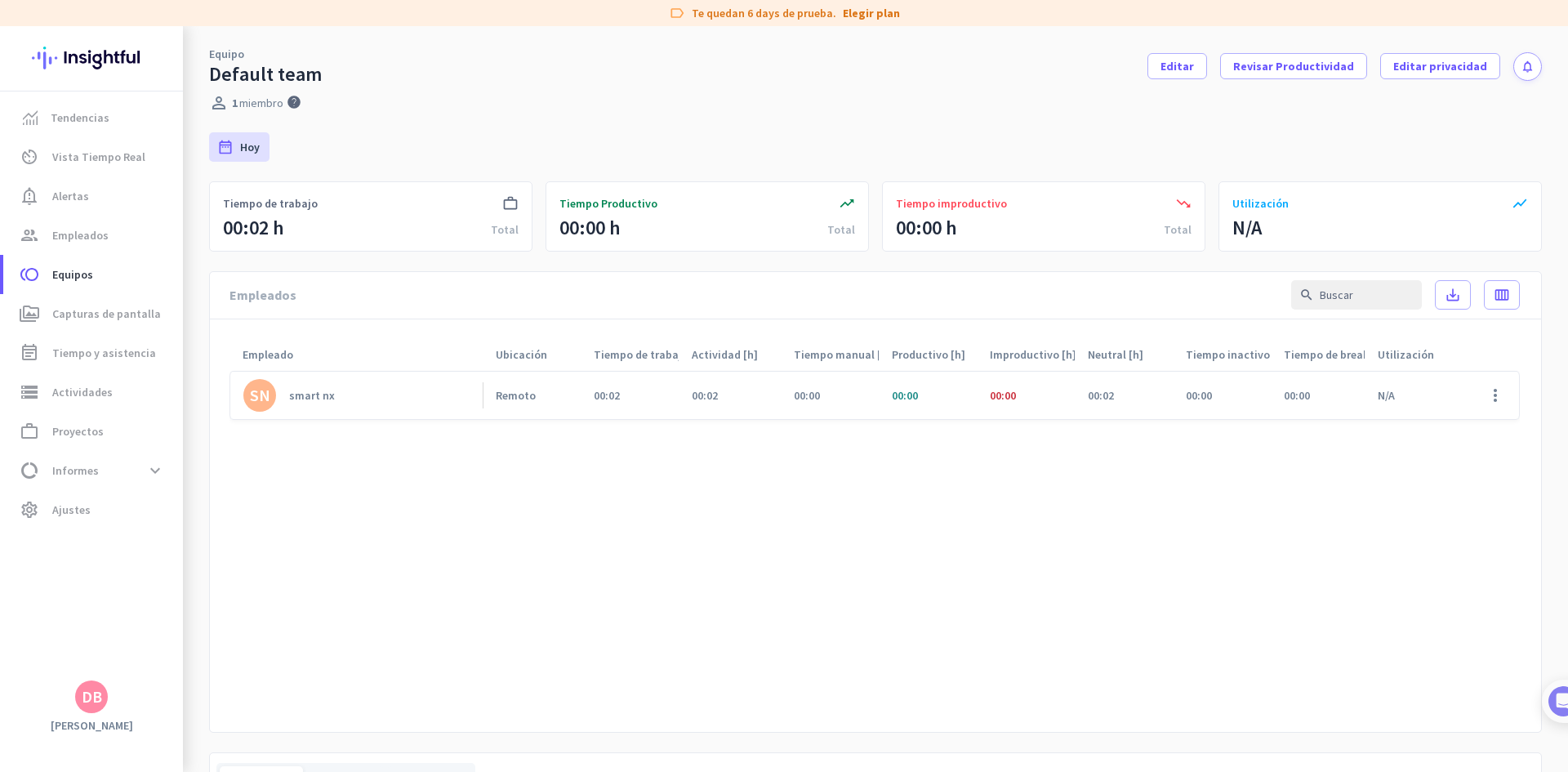
click at [109, 685] on div "DB" at bounding box center [91, 696] width 183 height 33
click at [107, 689] on app-letter-avatar "DB" at bounding box center [91, 696] width 33 height 33
click at [206, 577] on span "Ajustes personales" at bounding box center [181, 577] width 106 height 15
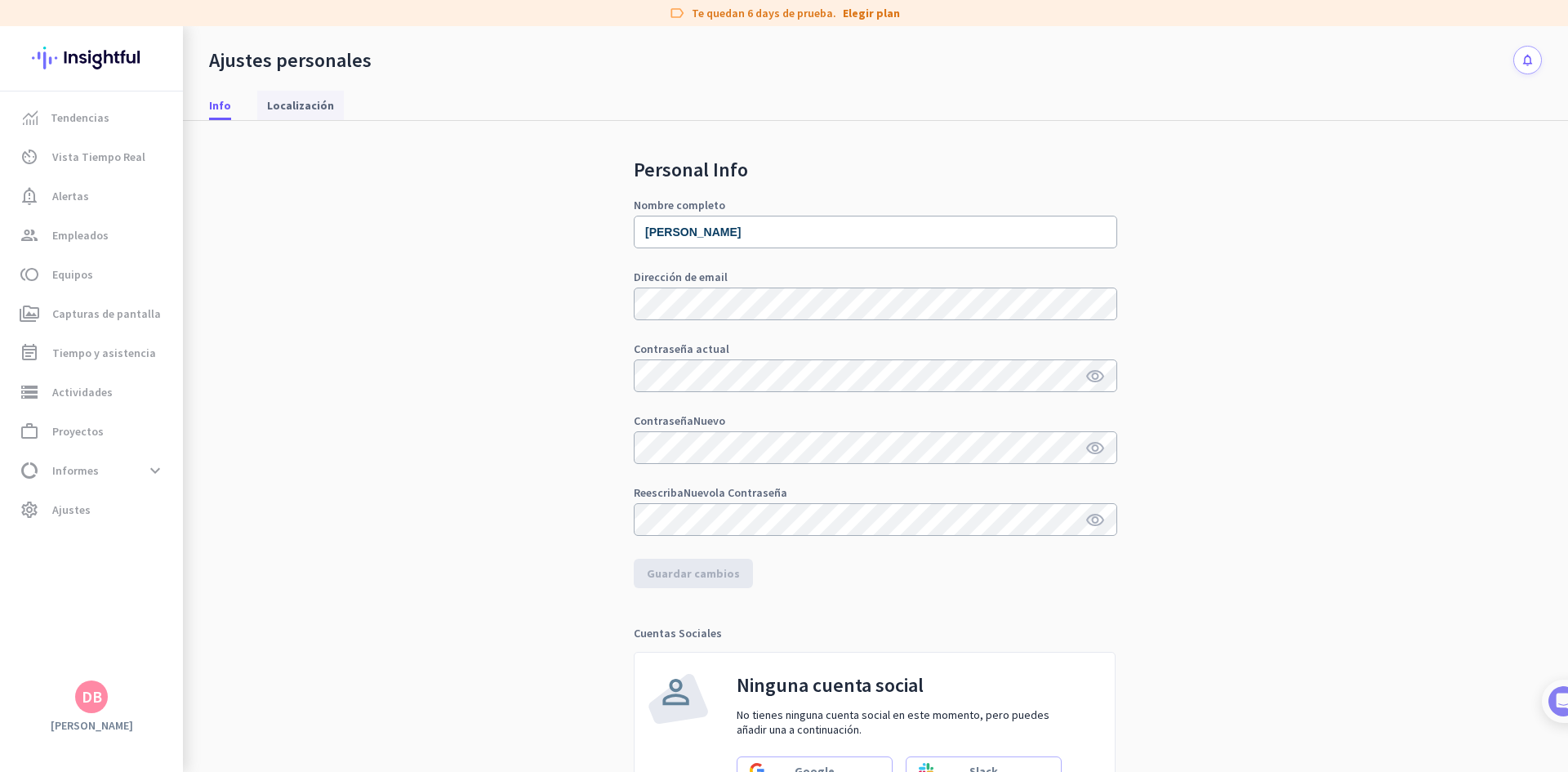
click at [307, 118] on span "Localización" at bounding box center [301, 106] width 67 height 29
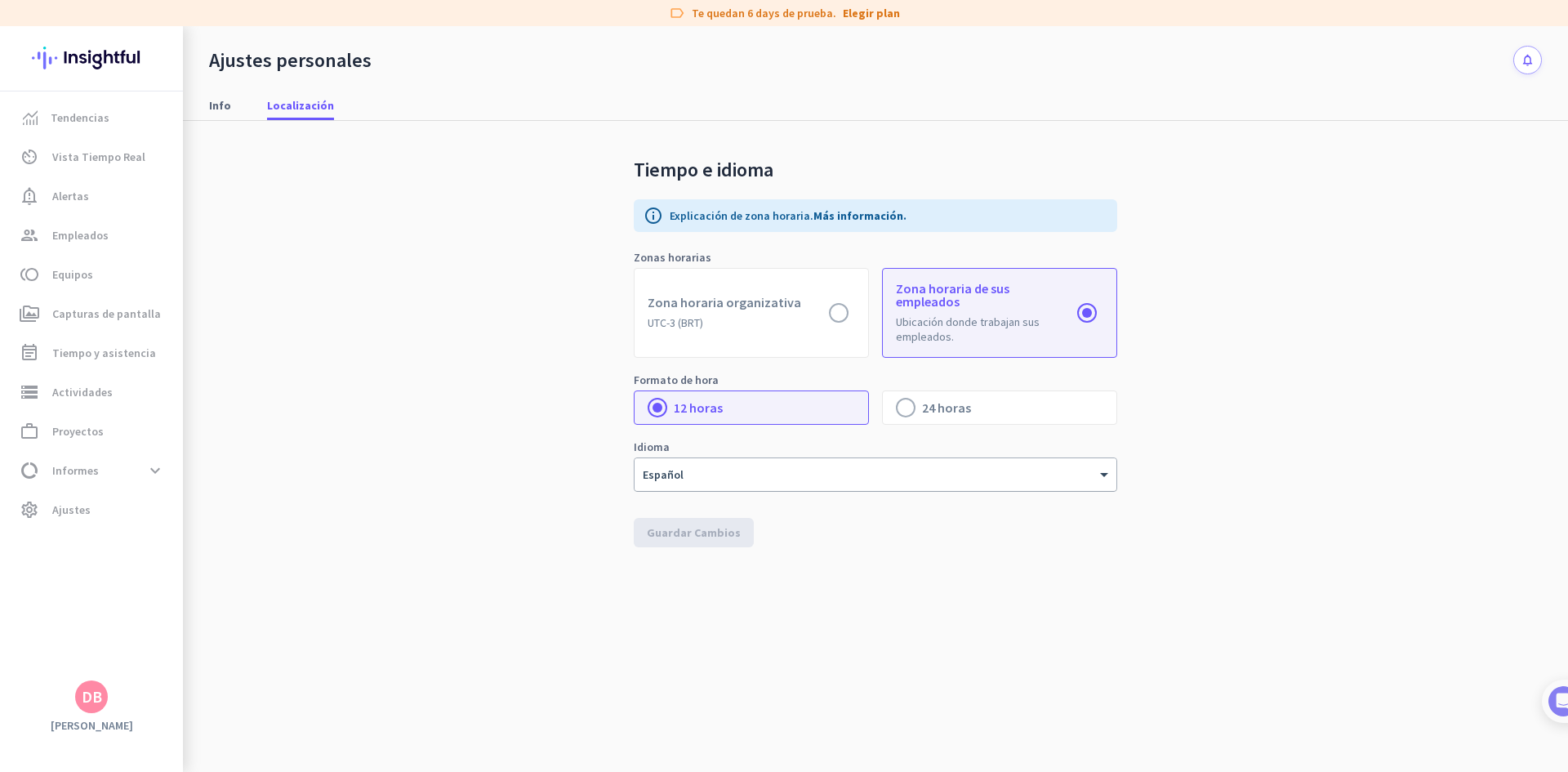
click at [683, 462] on div at bounding box center [875, 469] width 482 height 14
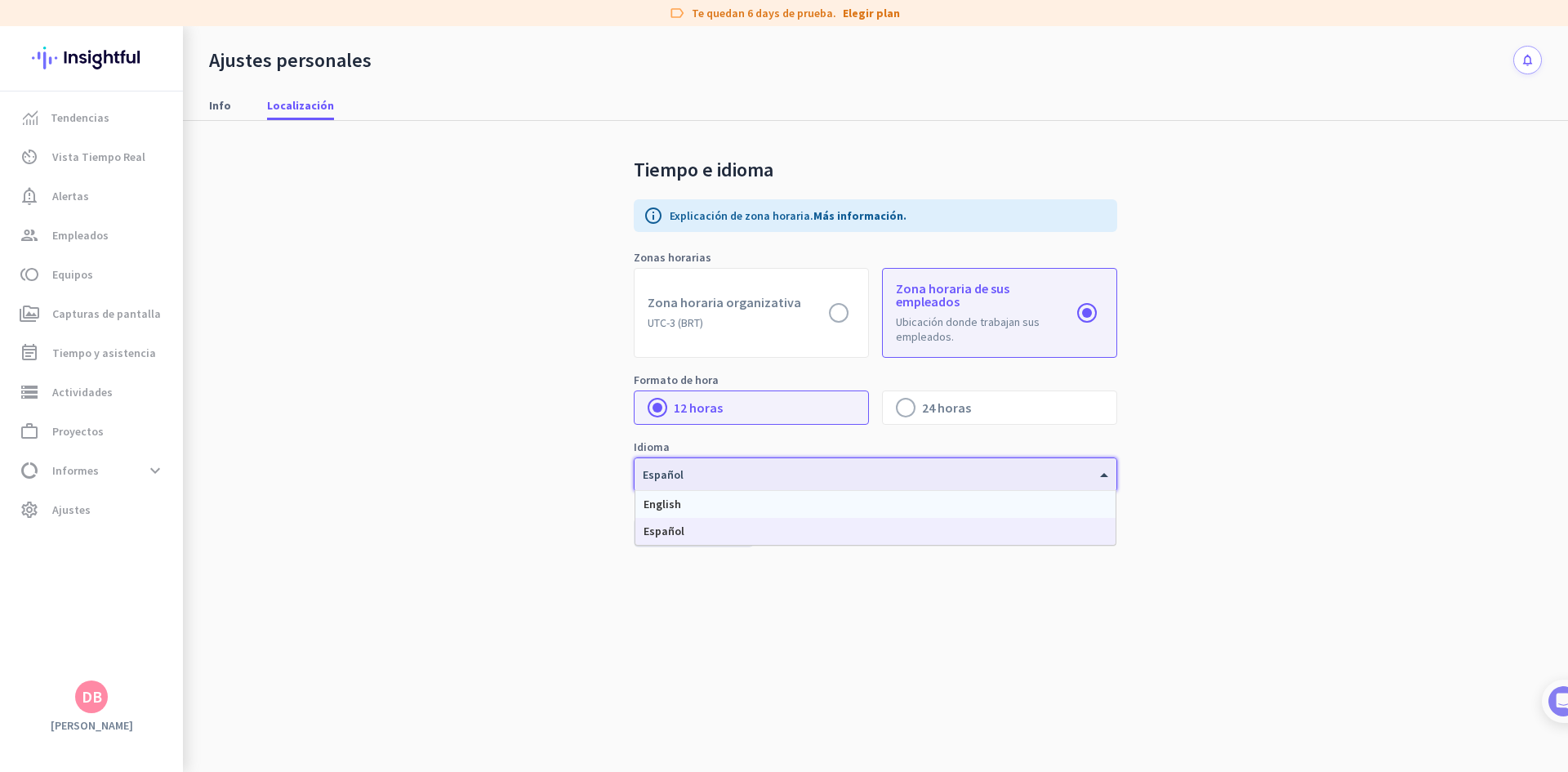
click at [709, 491] on div "English" at bounding box center [875, 504] width 480 height 27
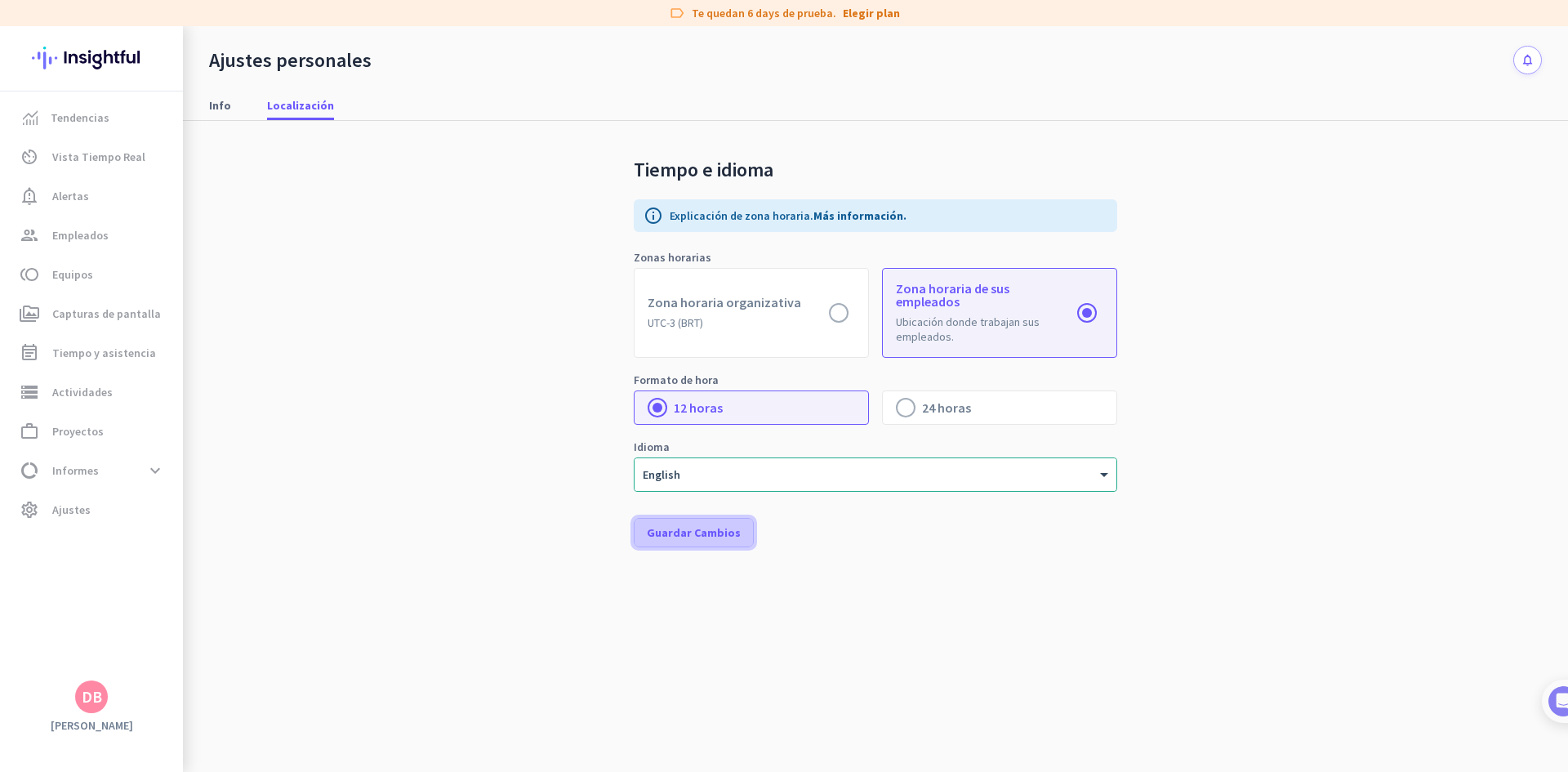
click at [695, 525] on span "Guardar Cambios" at bounding box center [693, 532] width 94 height 16
